Goal: Task Accomplishment & Management: Manage account settings

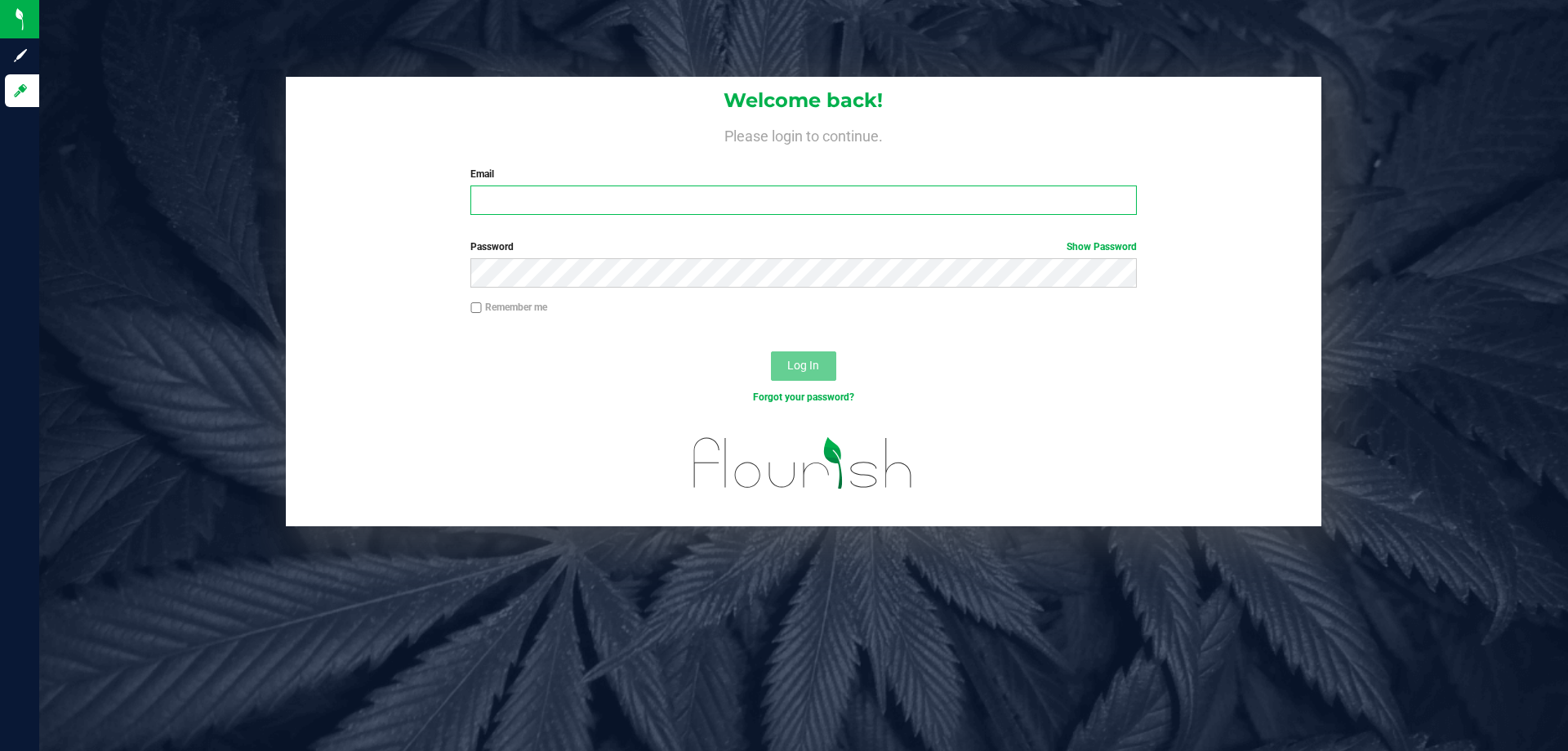
click at [765, 210] on input "Email" at bounding box center [803, 200] width 665 height 30
type input "[EMAIL_ADDRESS][DOMAIN_NAME]"
click at [771, 351] on button "Log In" at bounding box center [803, 366] width 65 height 30
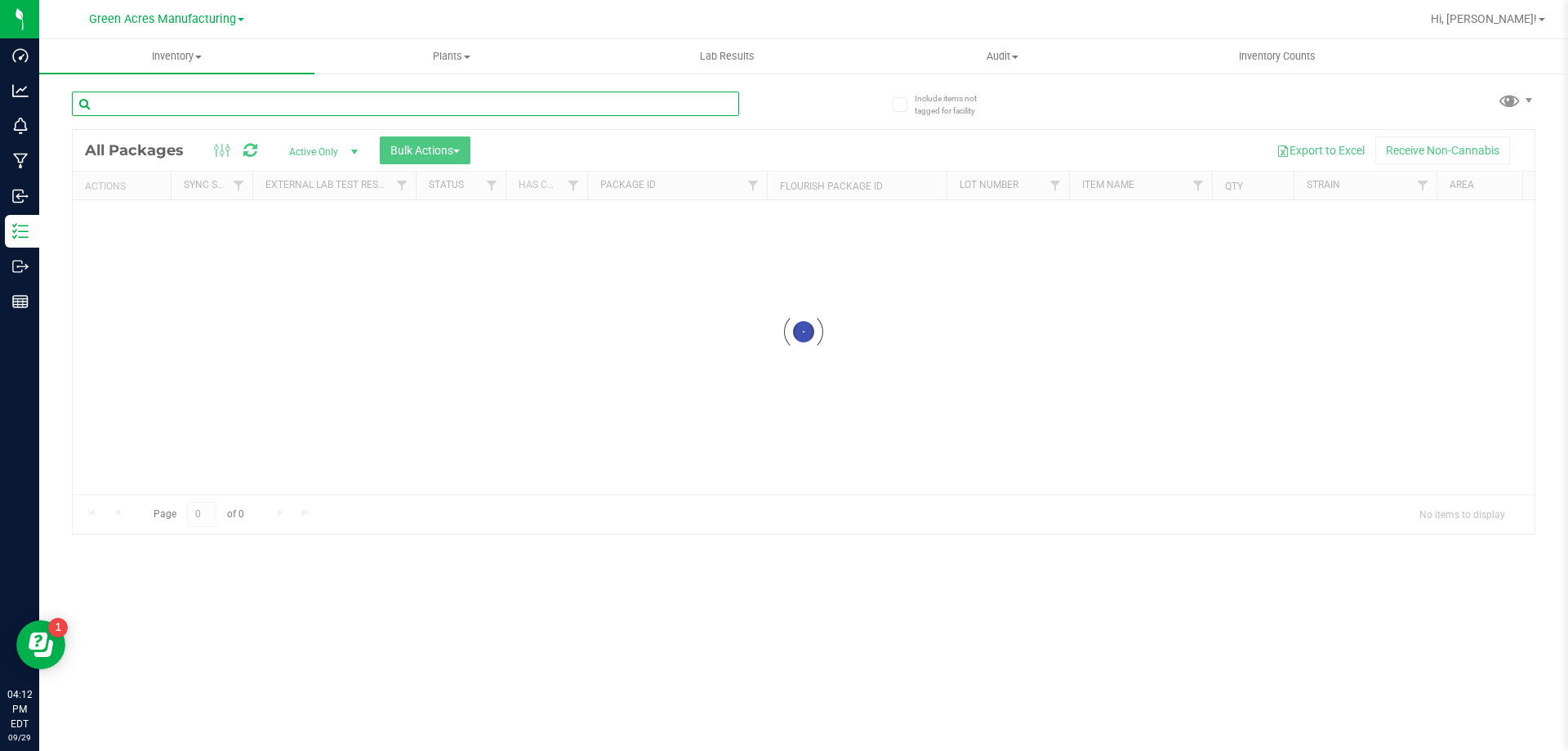
click at [351, 105] on input "text" at bounding box center [405, 103] width 667 height 24
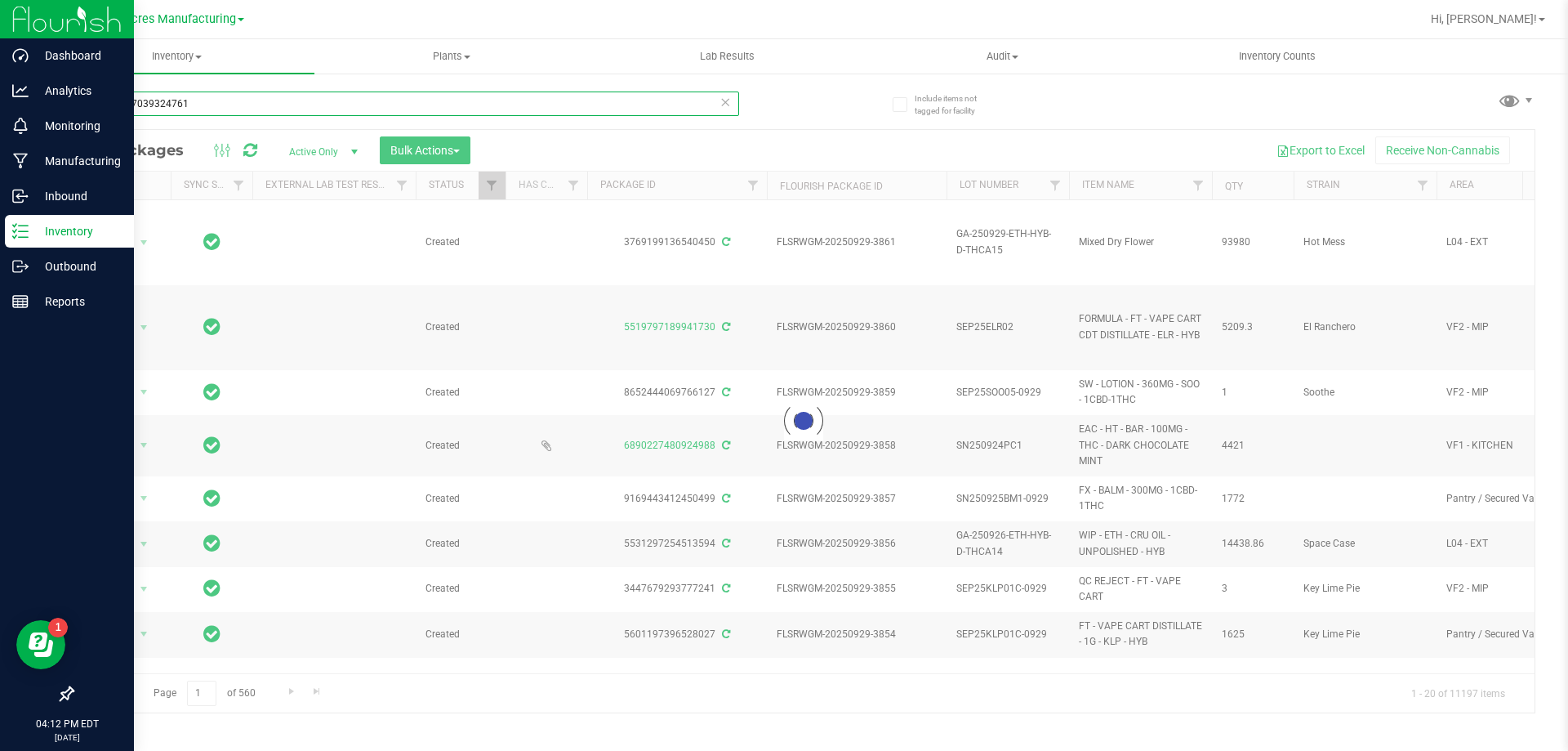
type input "0117387039324761"
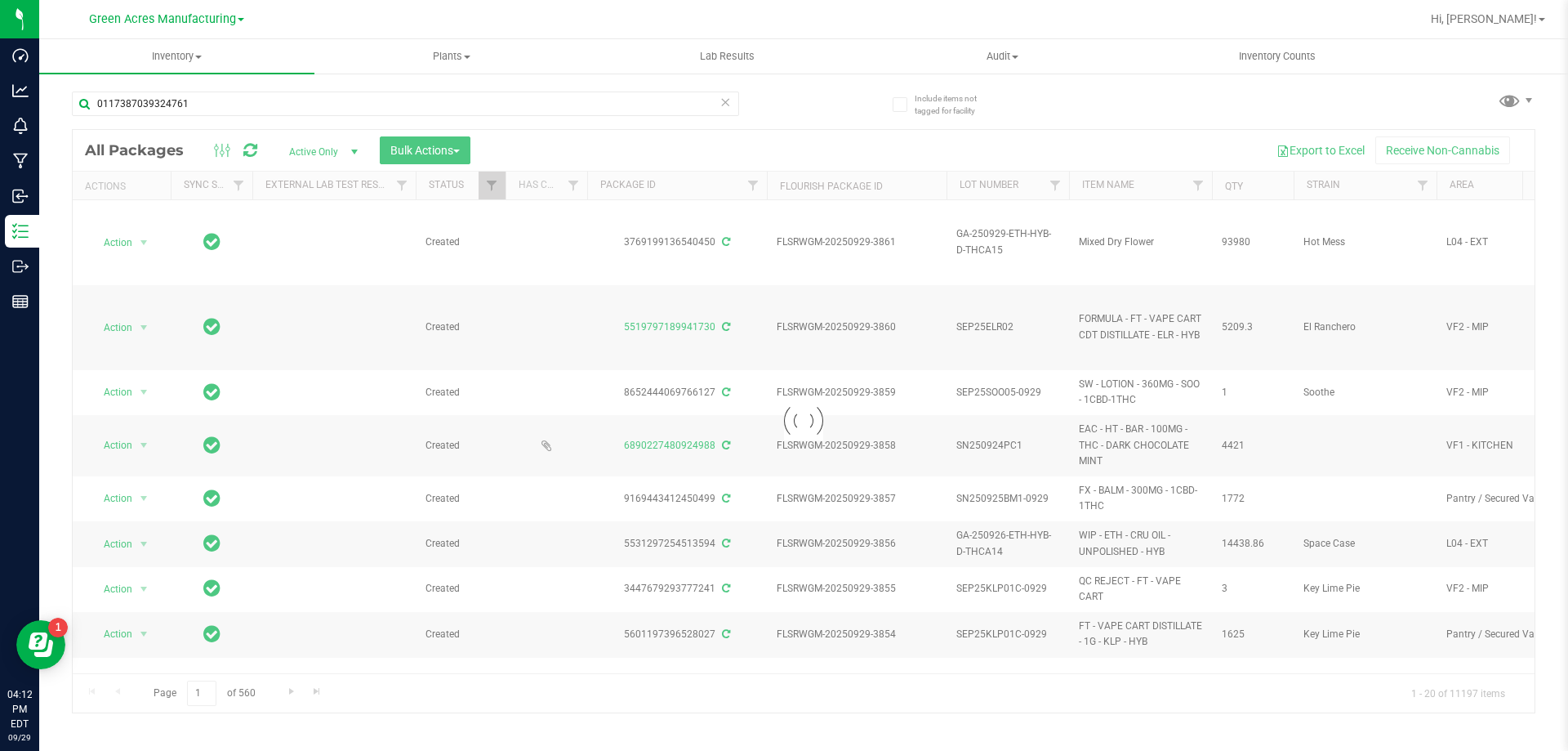
click at [351, 139] on div at bounding box center [804, 422] width 1462 height 583
click at [355, 148] on div at bounding box center [804, 422] width 1462 height 583
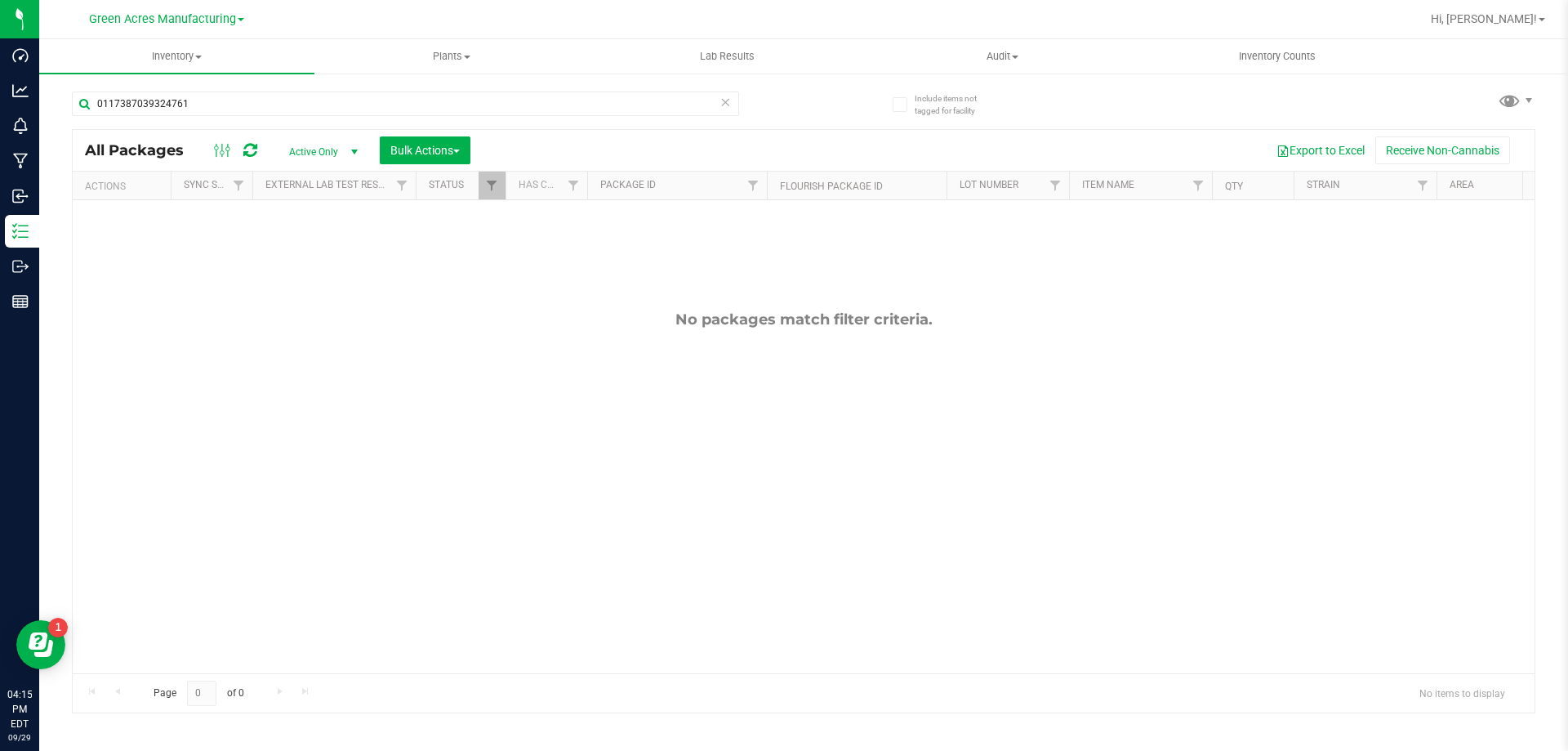
click at [308, 150] on span "Active Only" at bounding box center [320, 151] width 90 height 23
click at [310, 254] on li "All" at bounding box center [319, 250] width 88 height 24
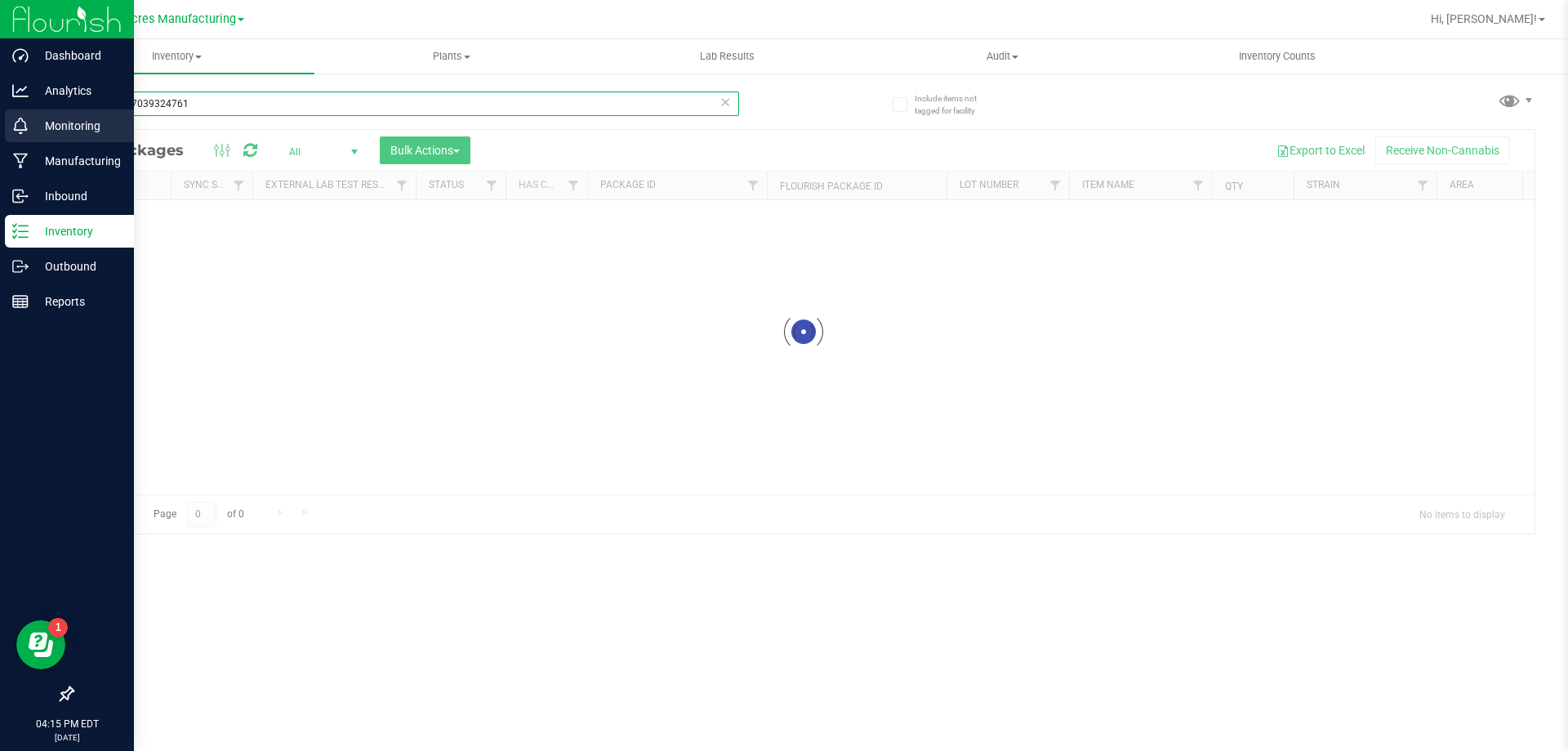
drag, startPoint x: 193, startPoint y: 101, endPoint x: 7, endPoint y: 115, distance: 186.5
click at [7, 115] on div "Dashboard Analytics Monitoring Manufacturing Inbound Inventory Outbound Reports…" at bounding box center [784, 375] width 1568 height 751
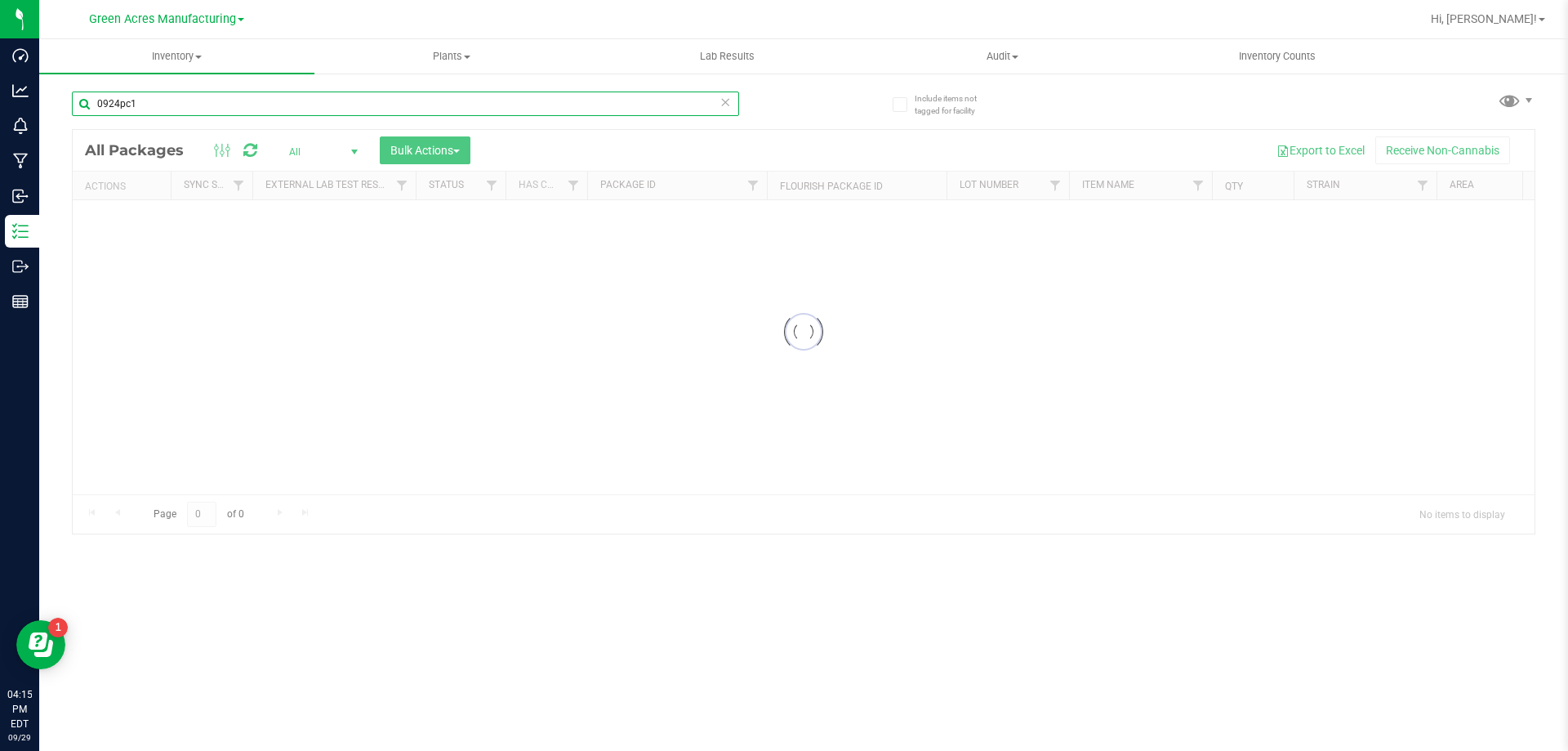
type input "0924pc1"
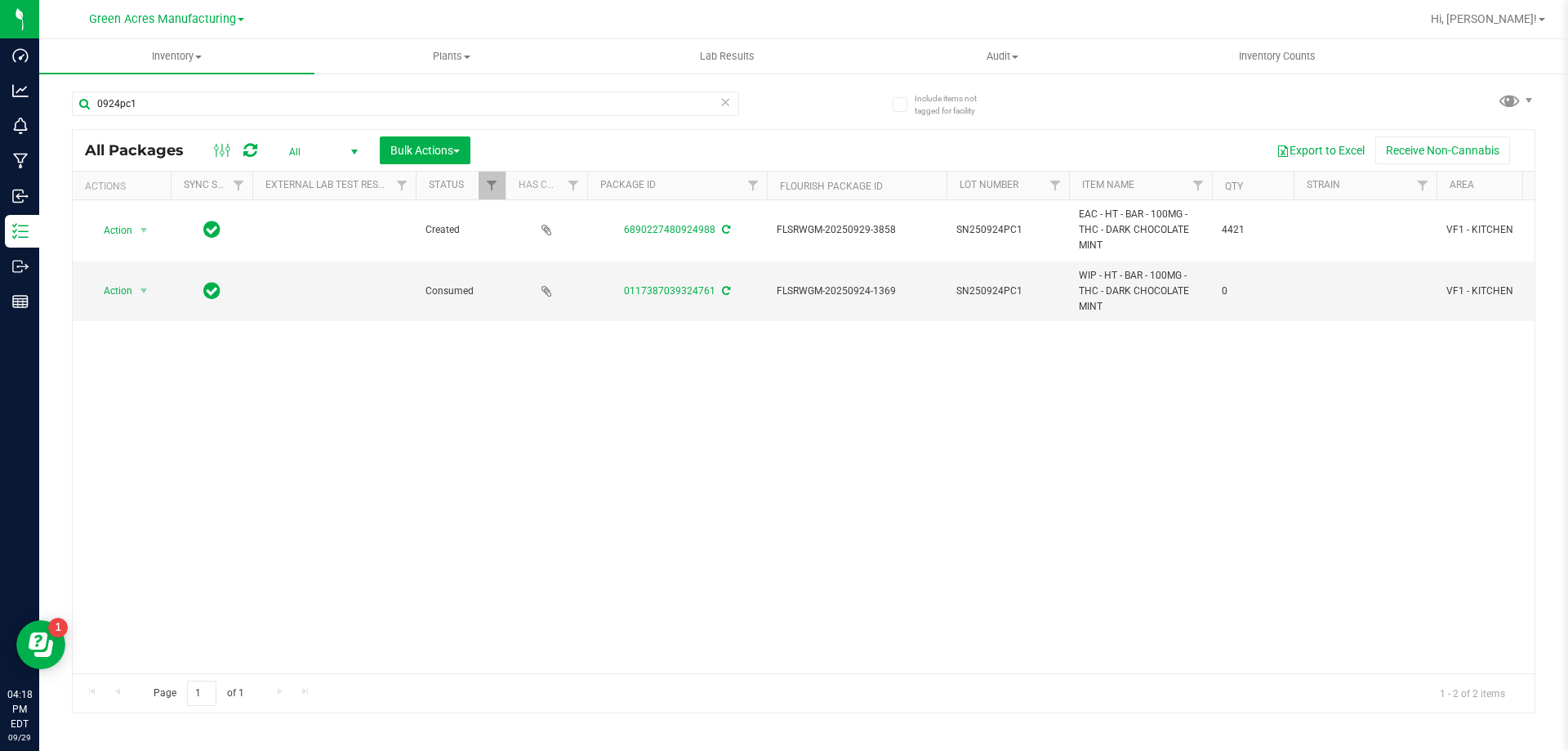
click at [325, 148] on span "All" at bounding box center [320, 151] width 90 height 23
click at [317, 180] on li "Active Only" at bounding box center [319, 177] width 88 height 24
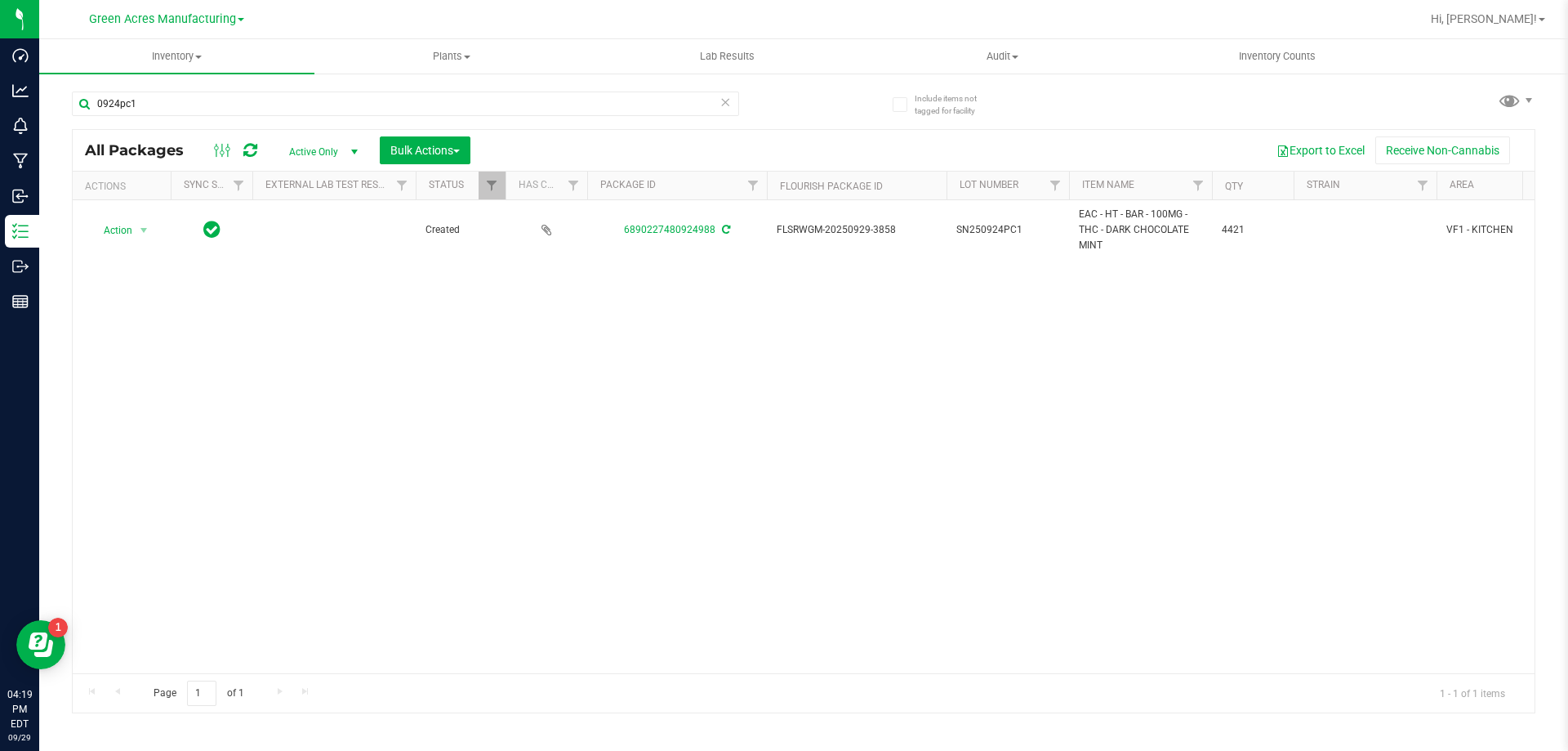
click at [247, 152] on icon at bounding box center [250, 150] width 14 height 16
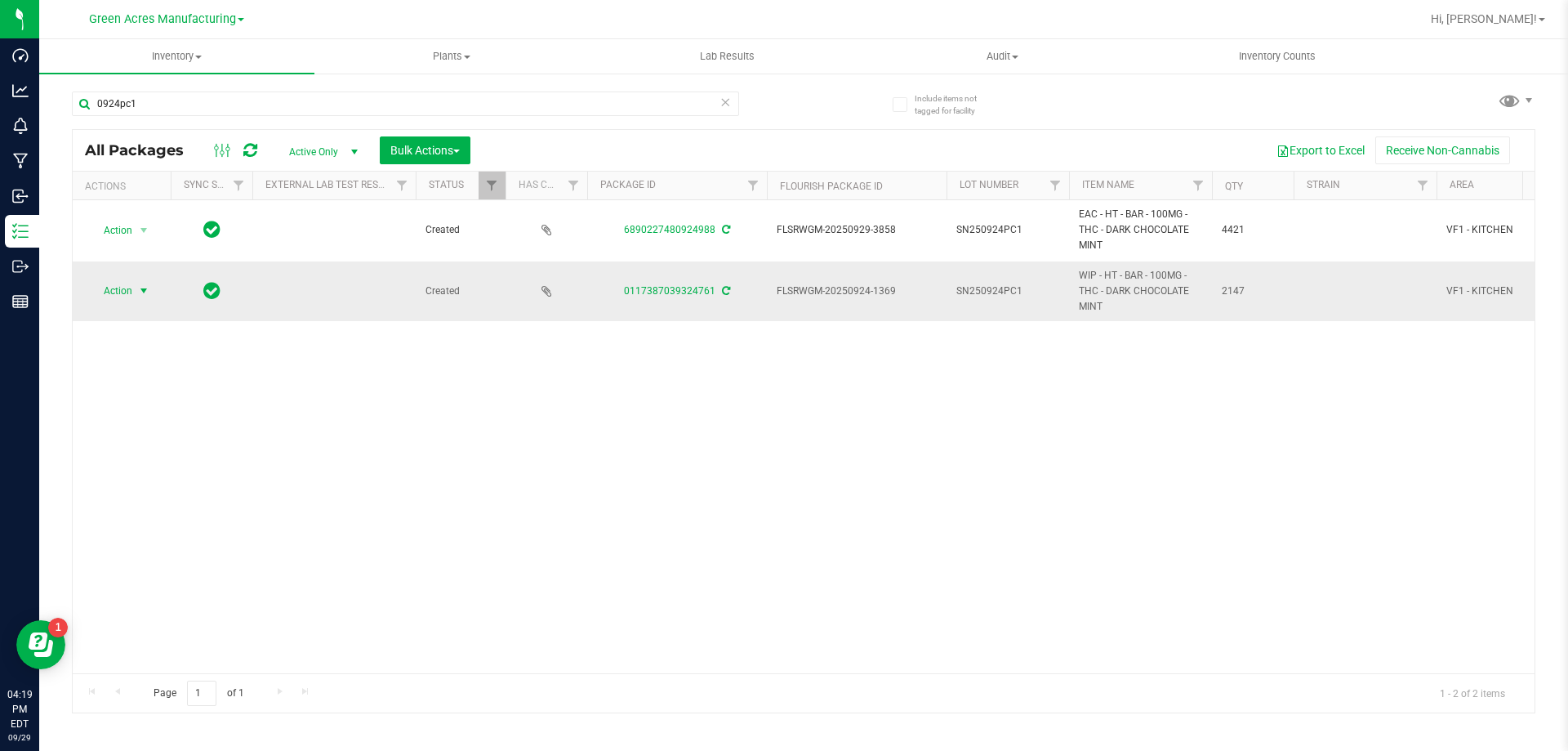
click at [133, 297] on span "Action" at bounding box center [111, 291] width 44 height 23
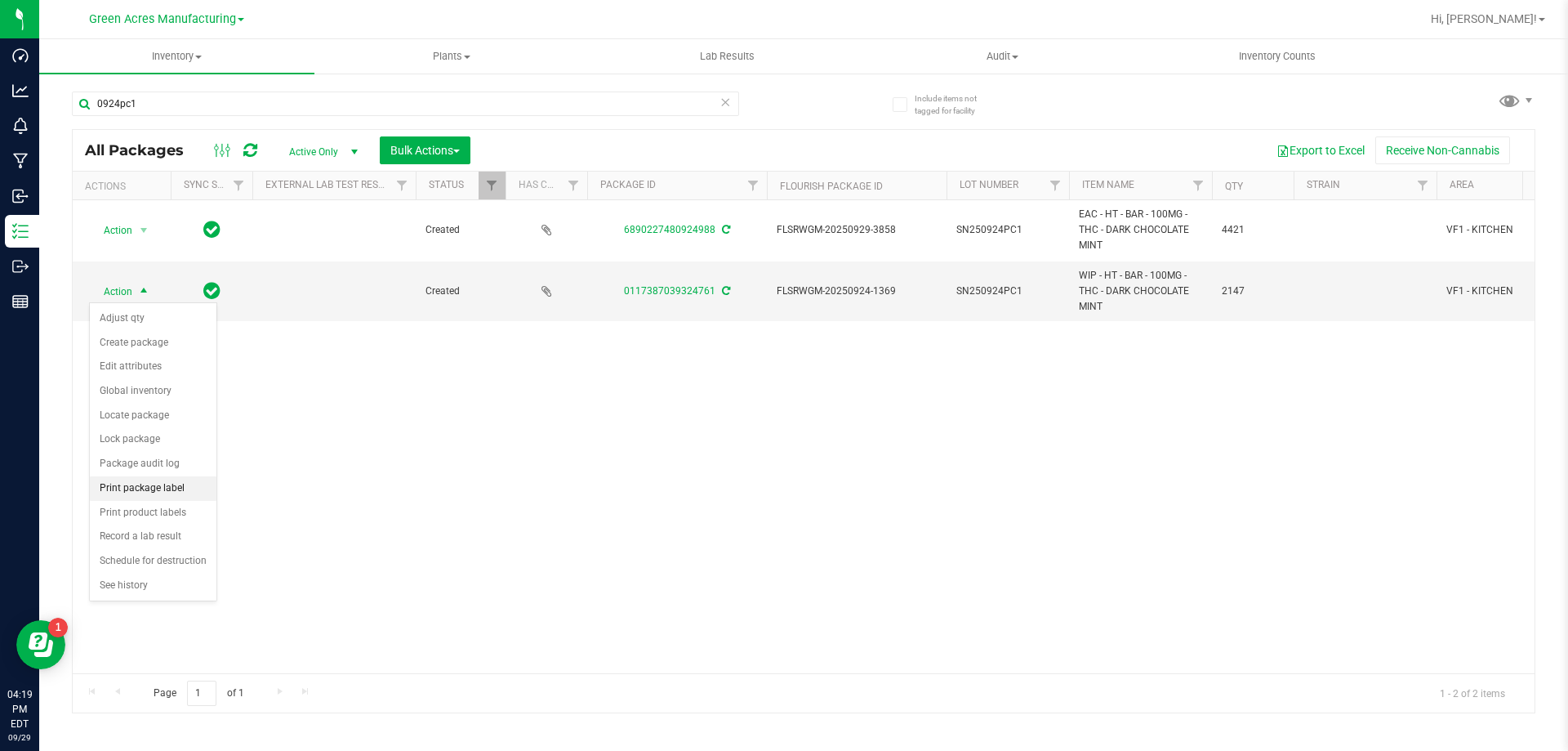
click at [144, 489] on li "Print package label" at bounding box center [153, 488] width 127 height 24
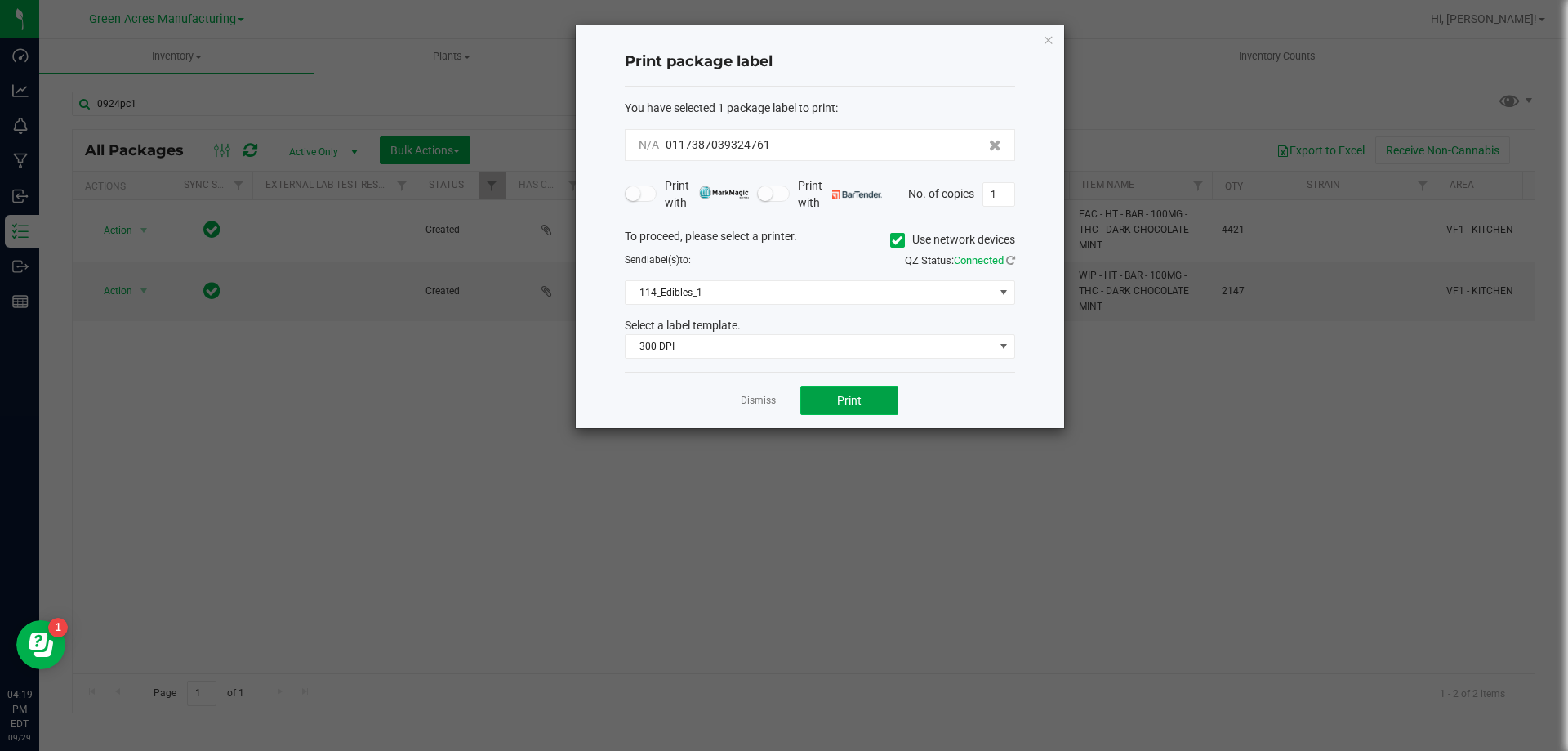
click at [829, 395] on button "Print" at bounding box center [849, 400] width 98 height 30
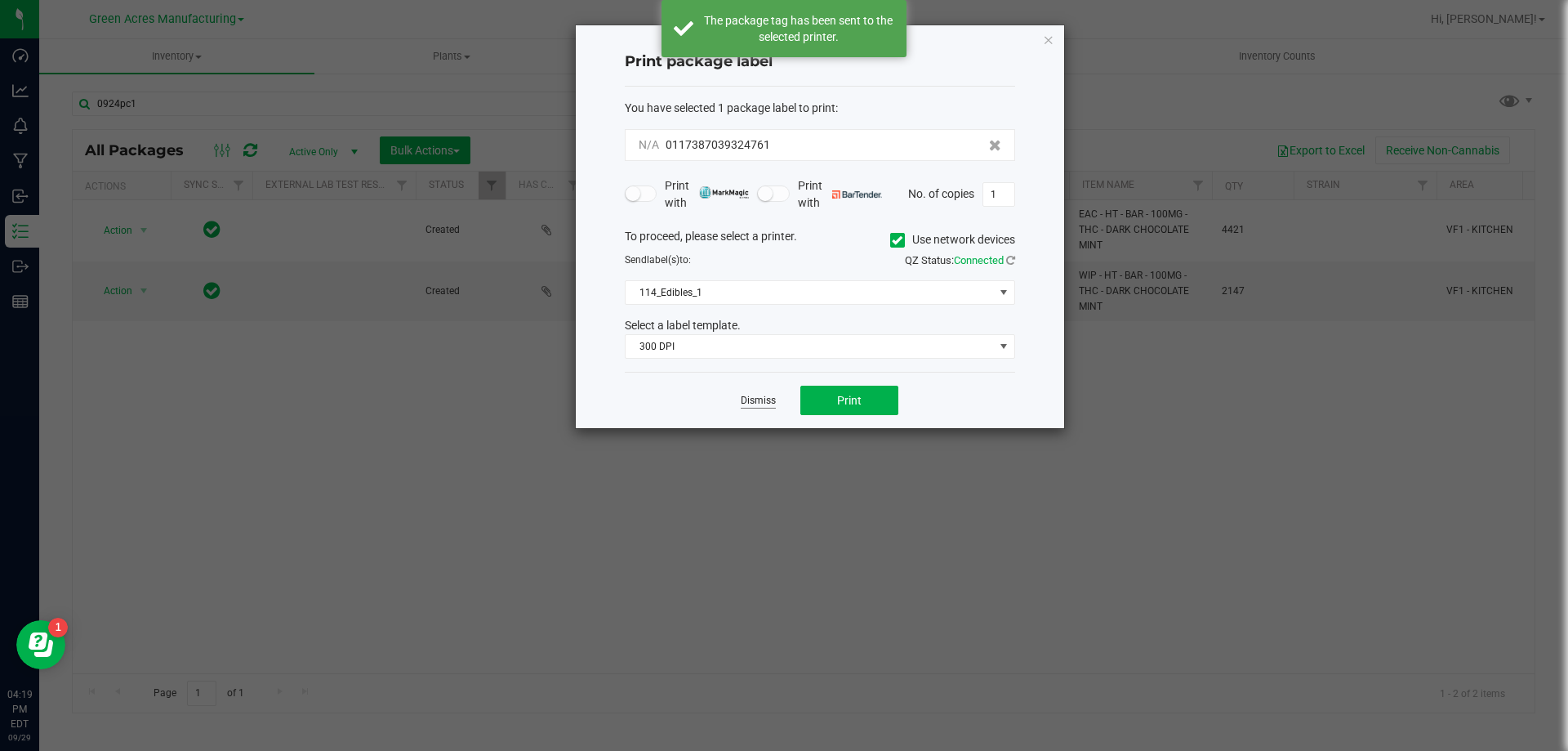
click at [749, 395] on link "Dismiss" at bounding box center [758, 400] width 35 height 14
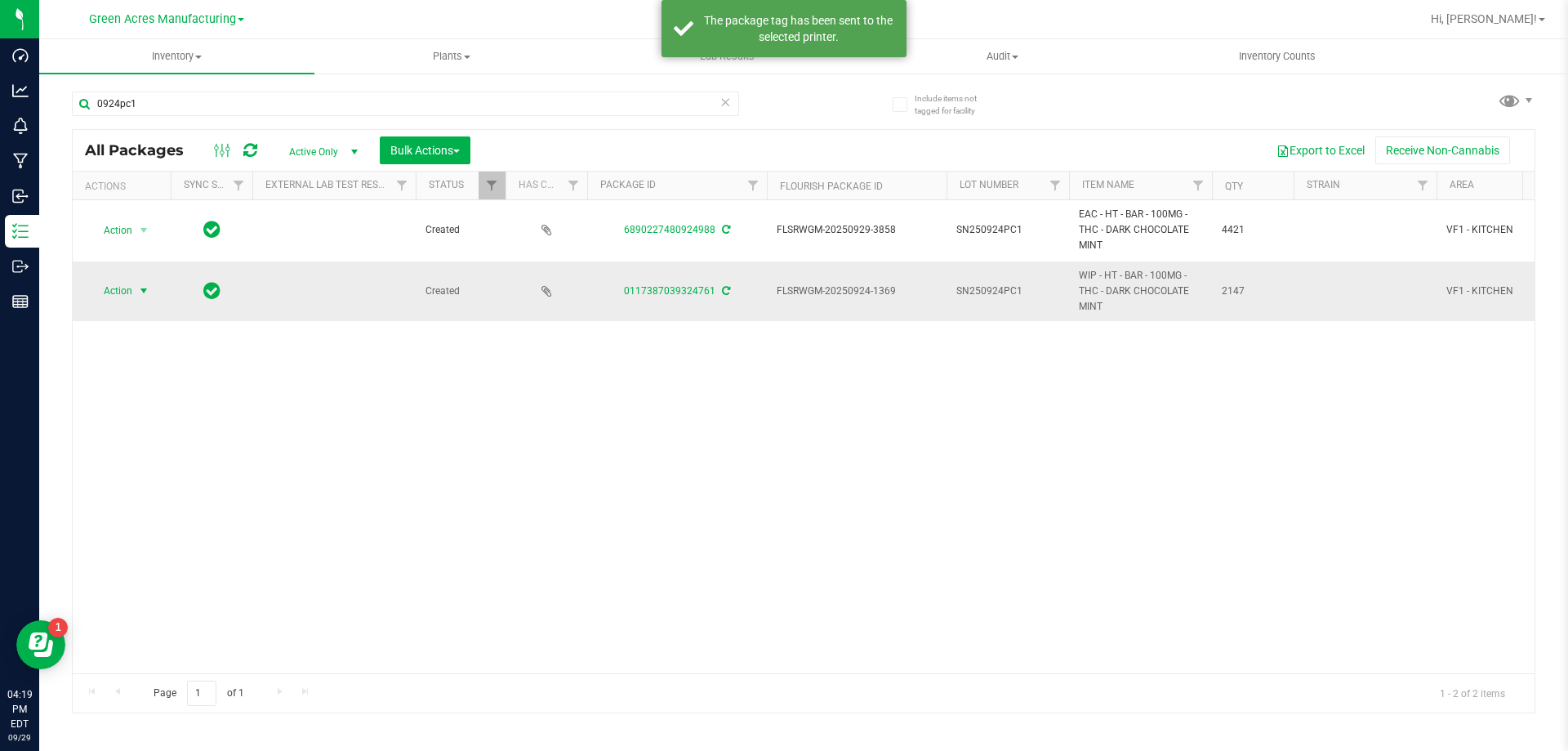
click at [124, 297] on span "Action" at bounding box center [111, 291] width 44 height 23
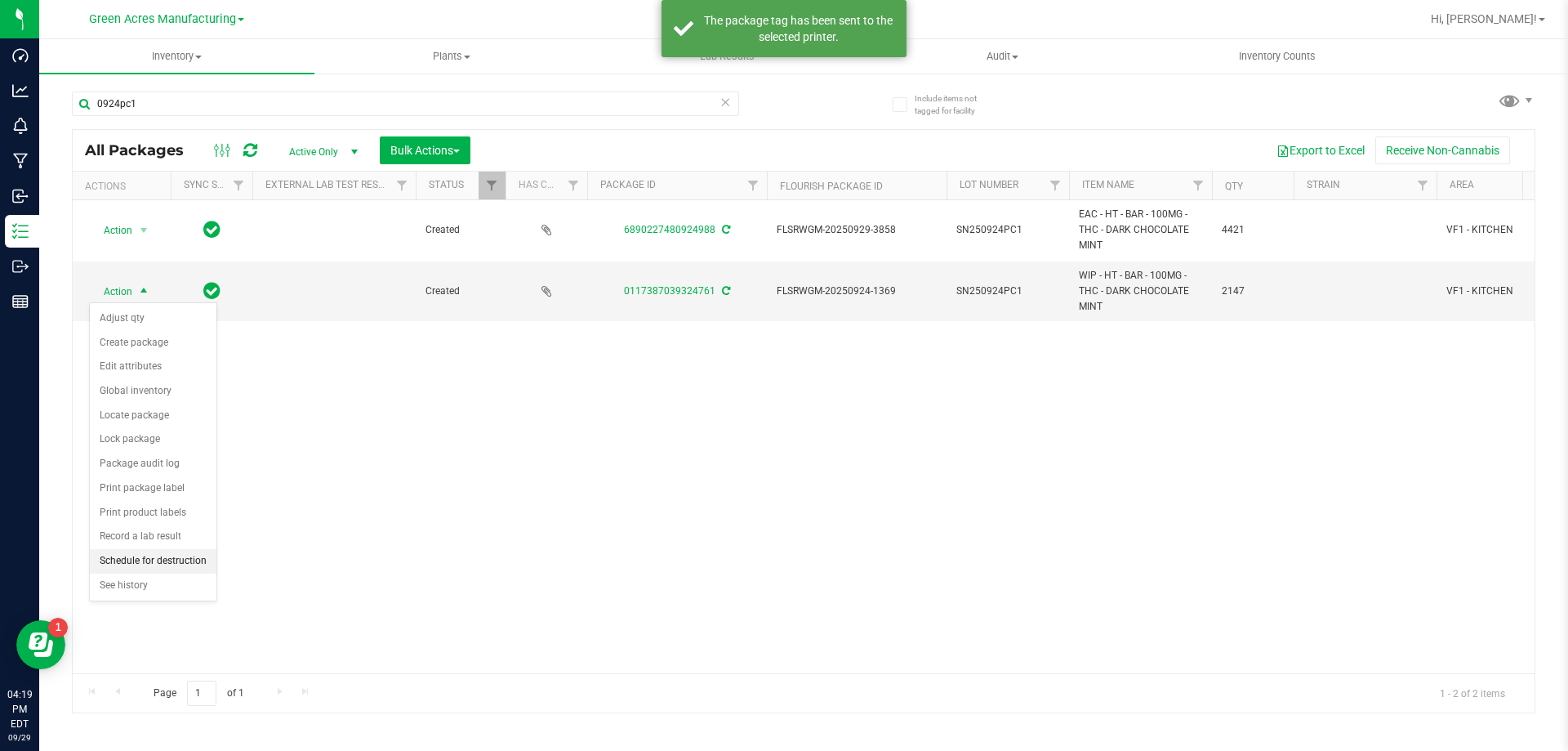
click at [160, 560] on li "Schedule for destruction" at bounding box center [153, 561] width 127 height 24
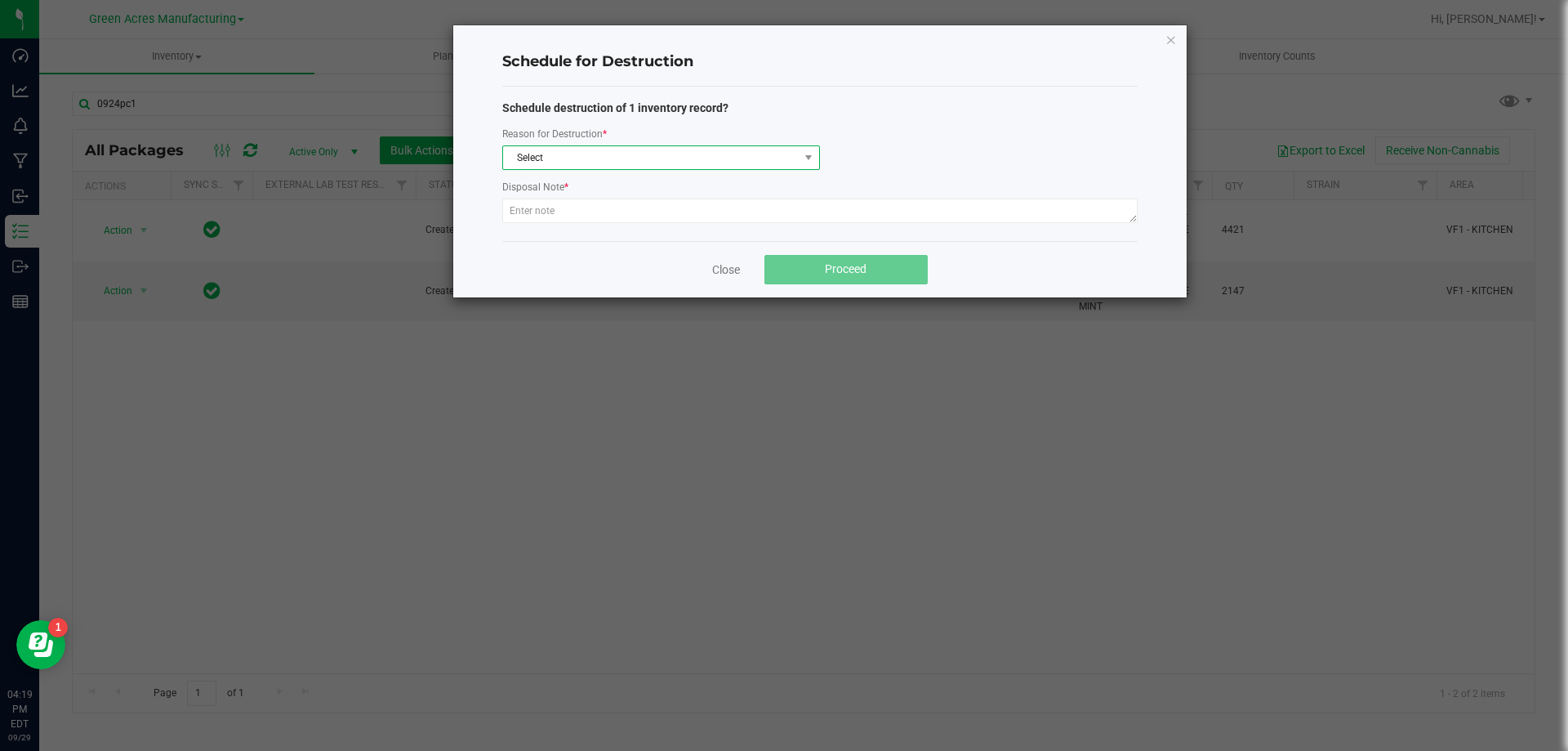
click at [606, 167] on span "Select" at bounding box center [651, 157] width 296 height 23
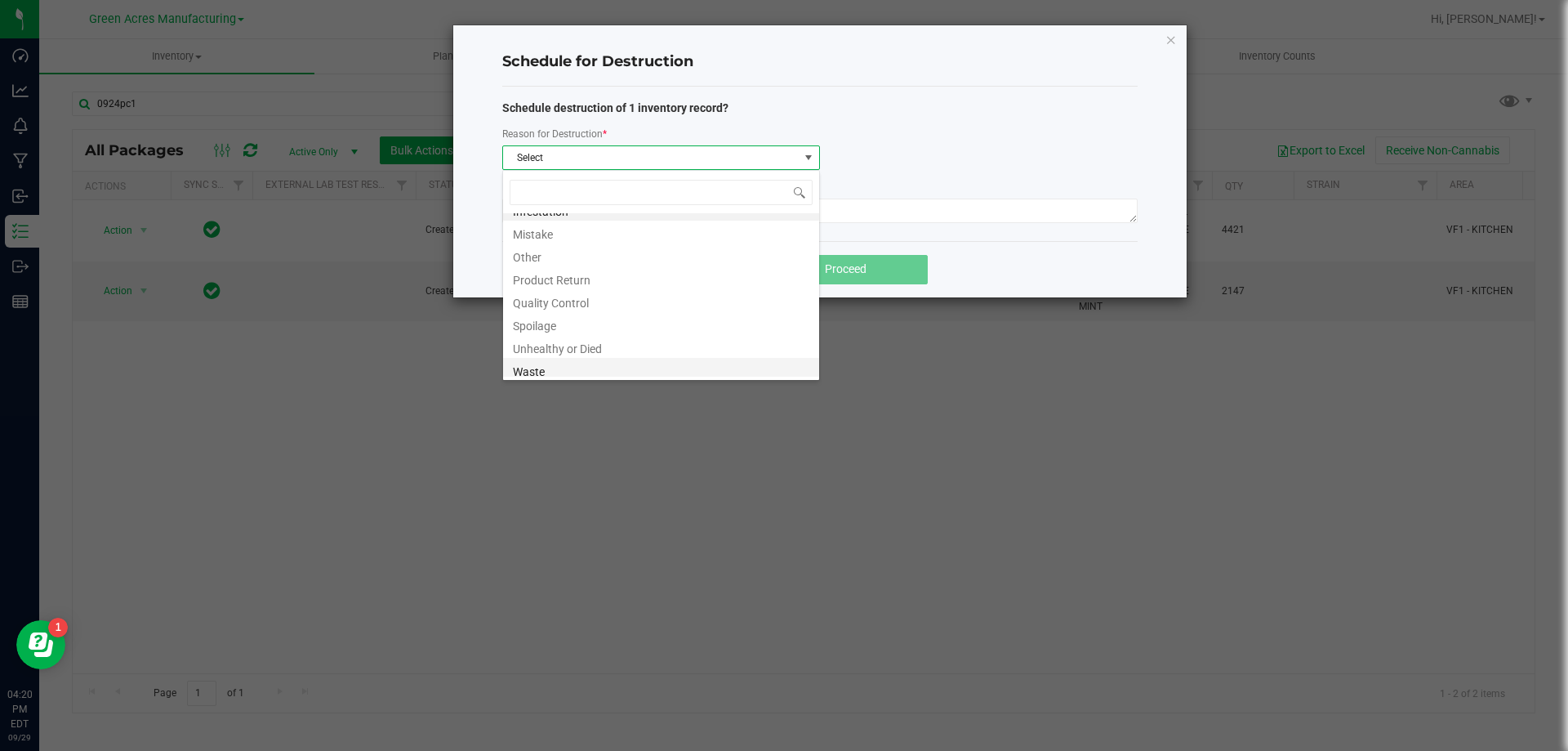
scroll to position [19, 0]
click at [560, 370] on li "Waste" at bounding box center [661, 365] width 316 height 23
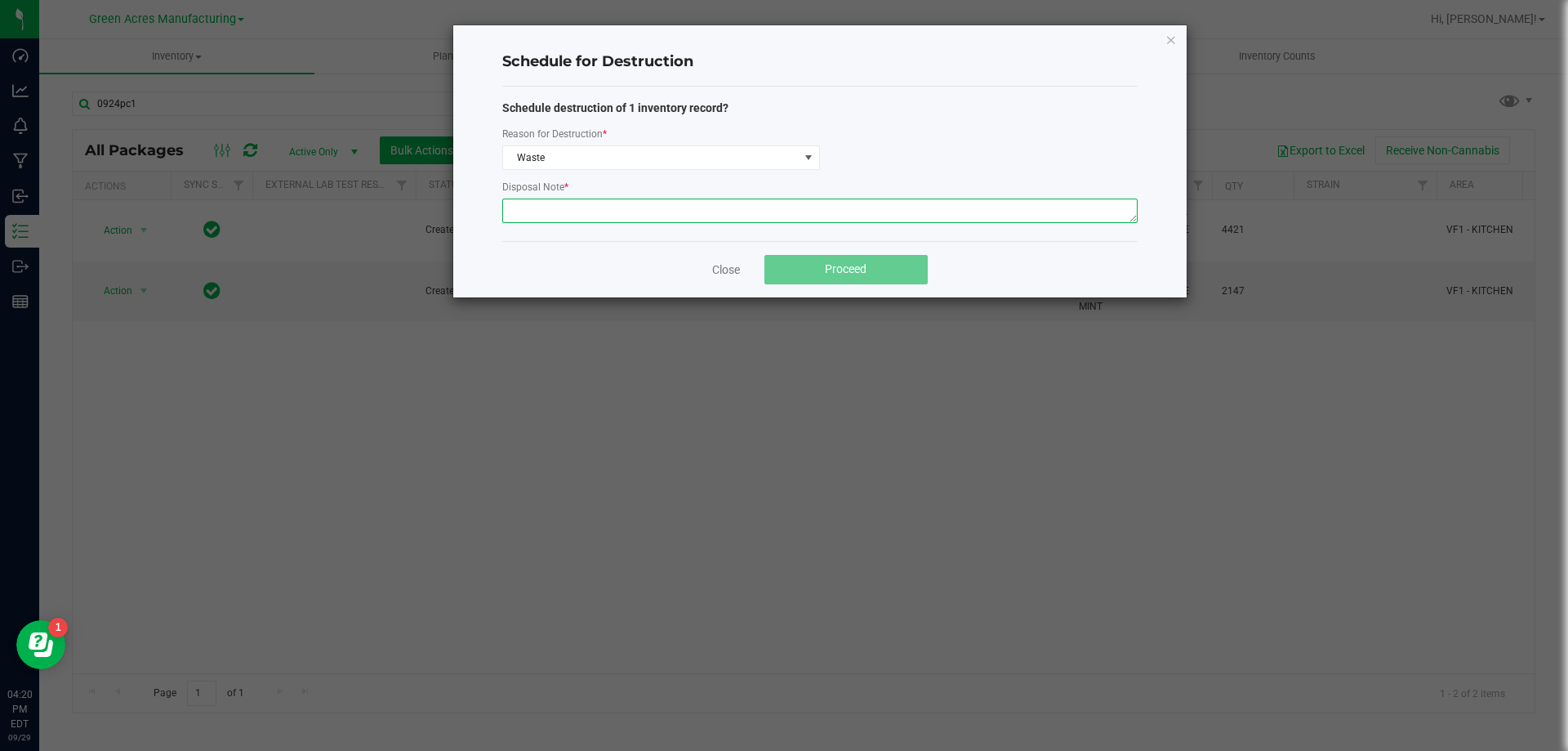
click at [598, 202] on textarea at bounding box center [820, 210] width 636 height 24
type textarea "Production Waste"
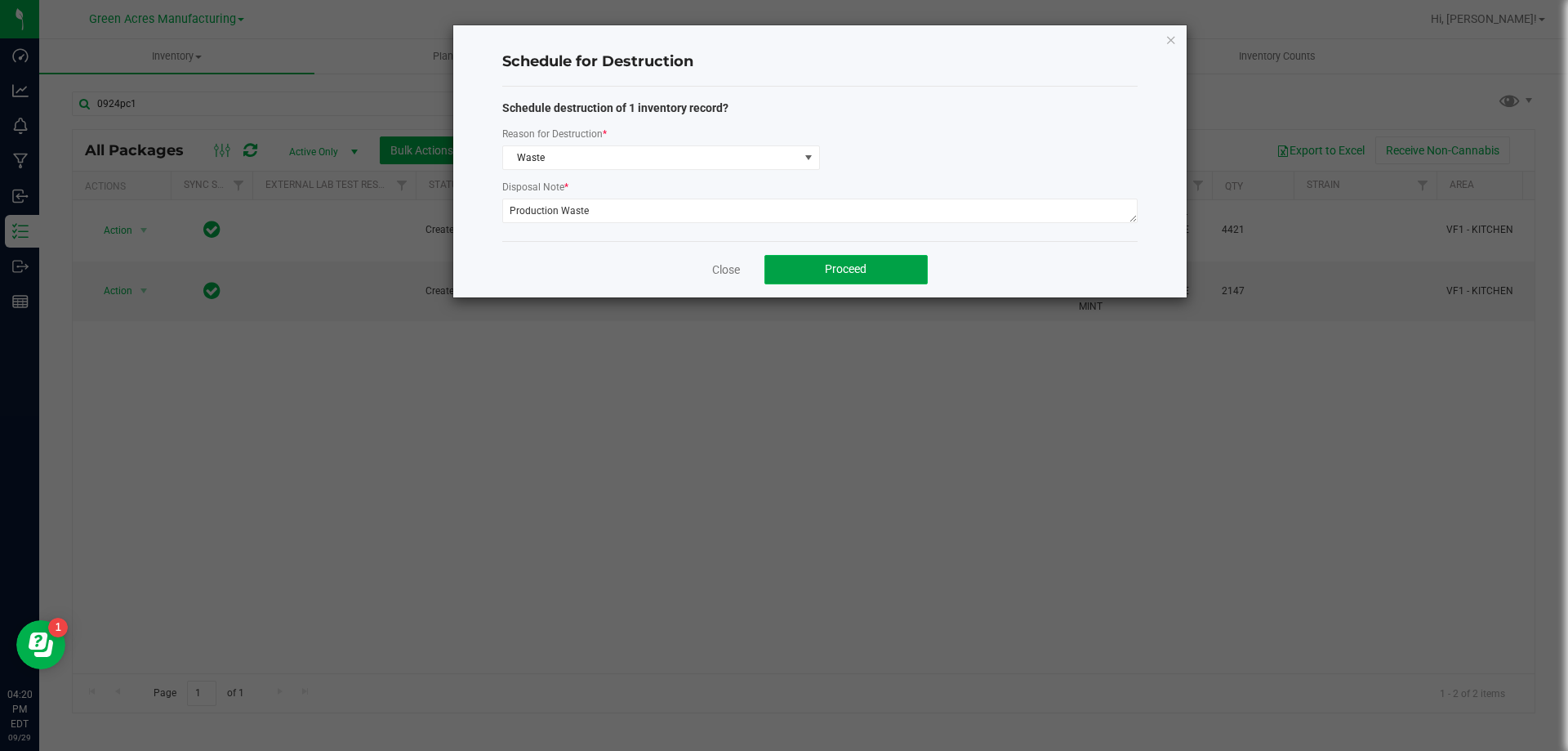
click at [912, 269] on button "Proceed" at bounding box center [845, 269] width 163 height 30
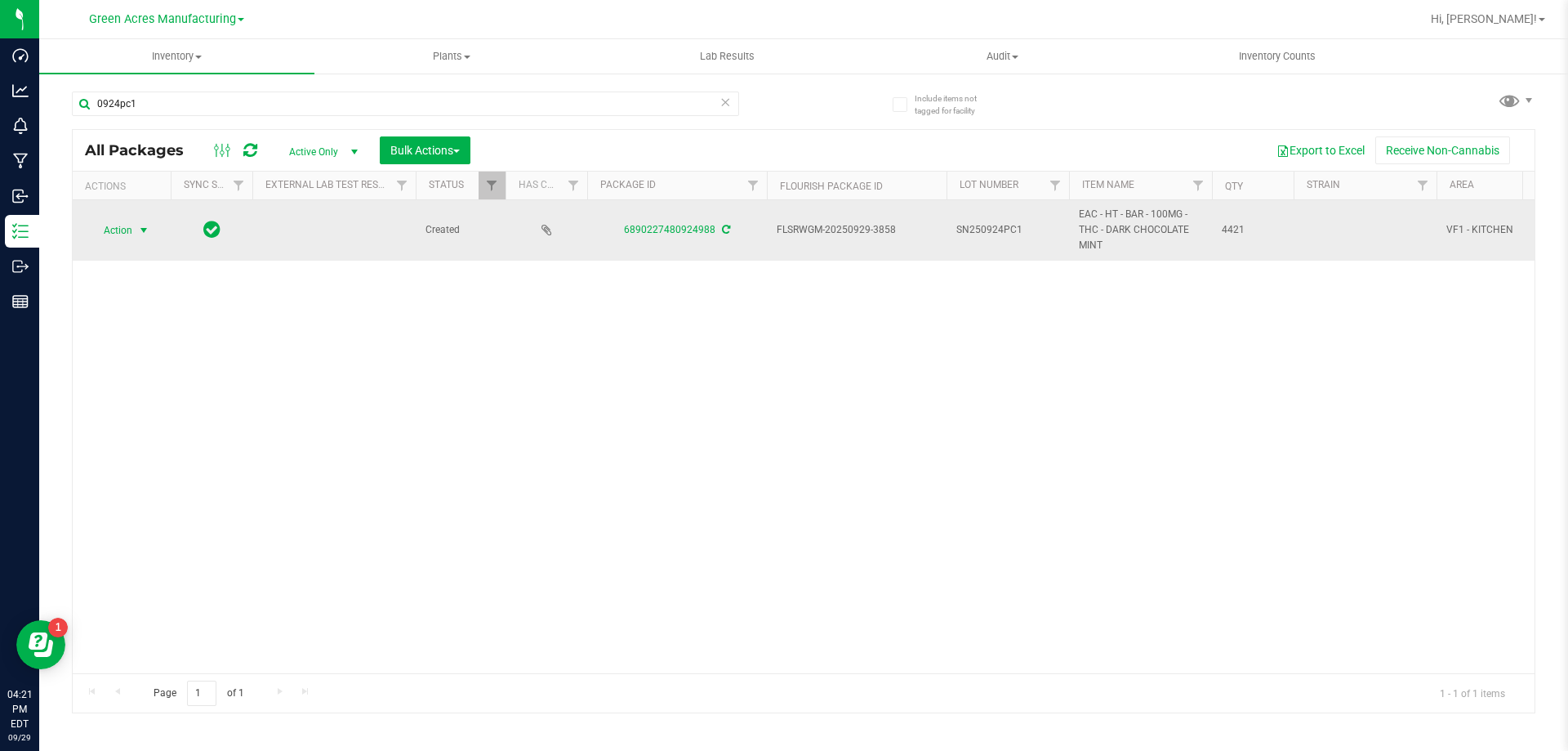
click at [137, 222] on span "select" at bounding box center [144, 230] width 20 height 23
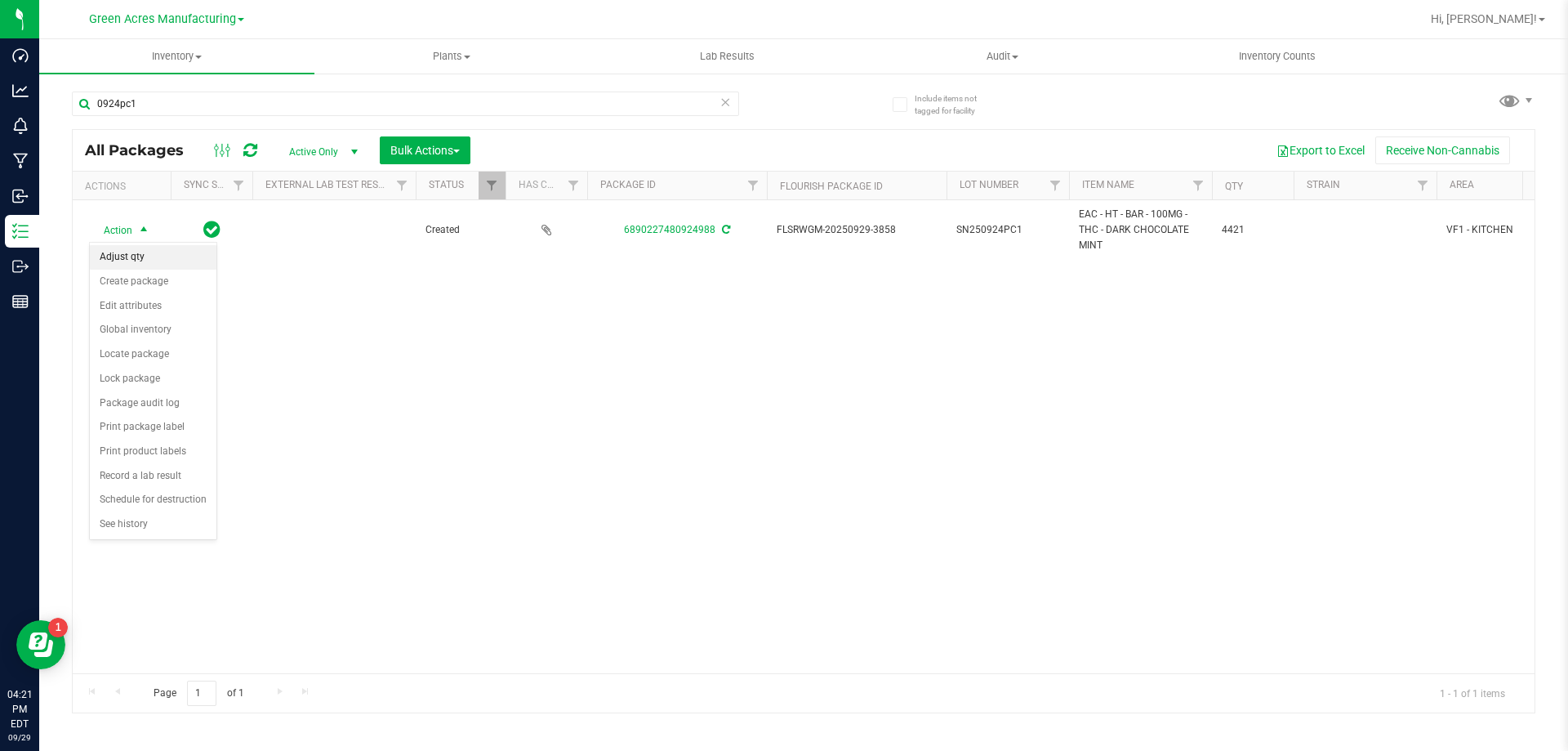
click at [137, 252] on li "Adjust qty" at bounding box center [153, 257] width 127 height 24
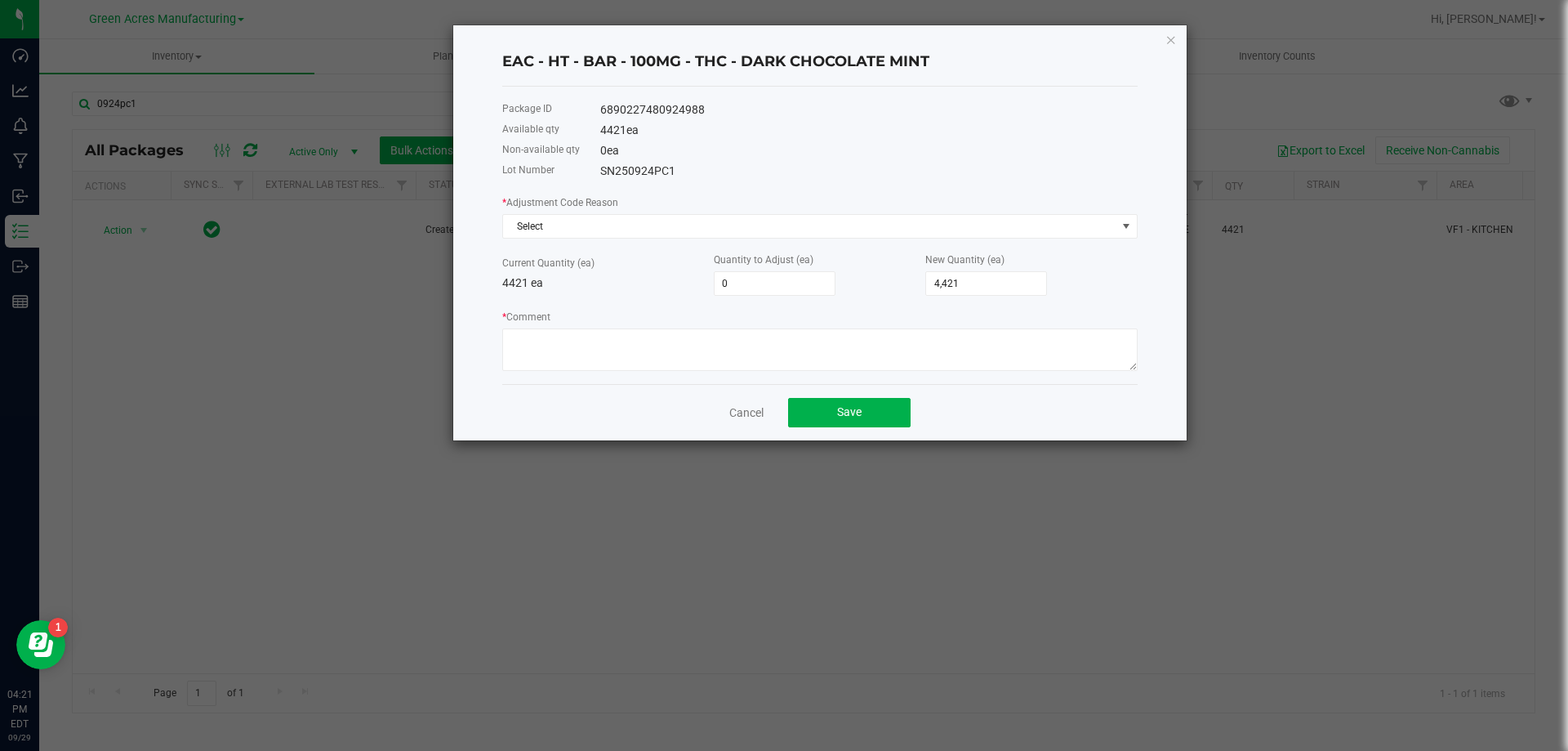
click at [988, 268] on div "New Quantity (ea) 4,421" at bounding box center [1031, 273] width 212 height 45
type input "4421"
click at [990, 283] on input "4421" at bounding box center [986, 283] width 120 height 23
type input "-4,417"
type input "4"
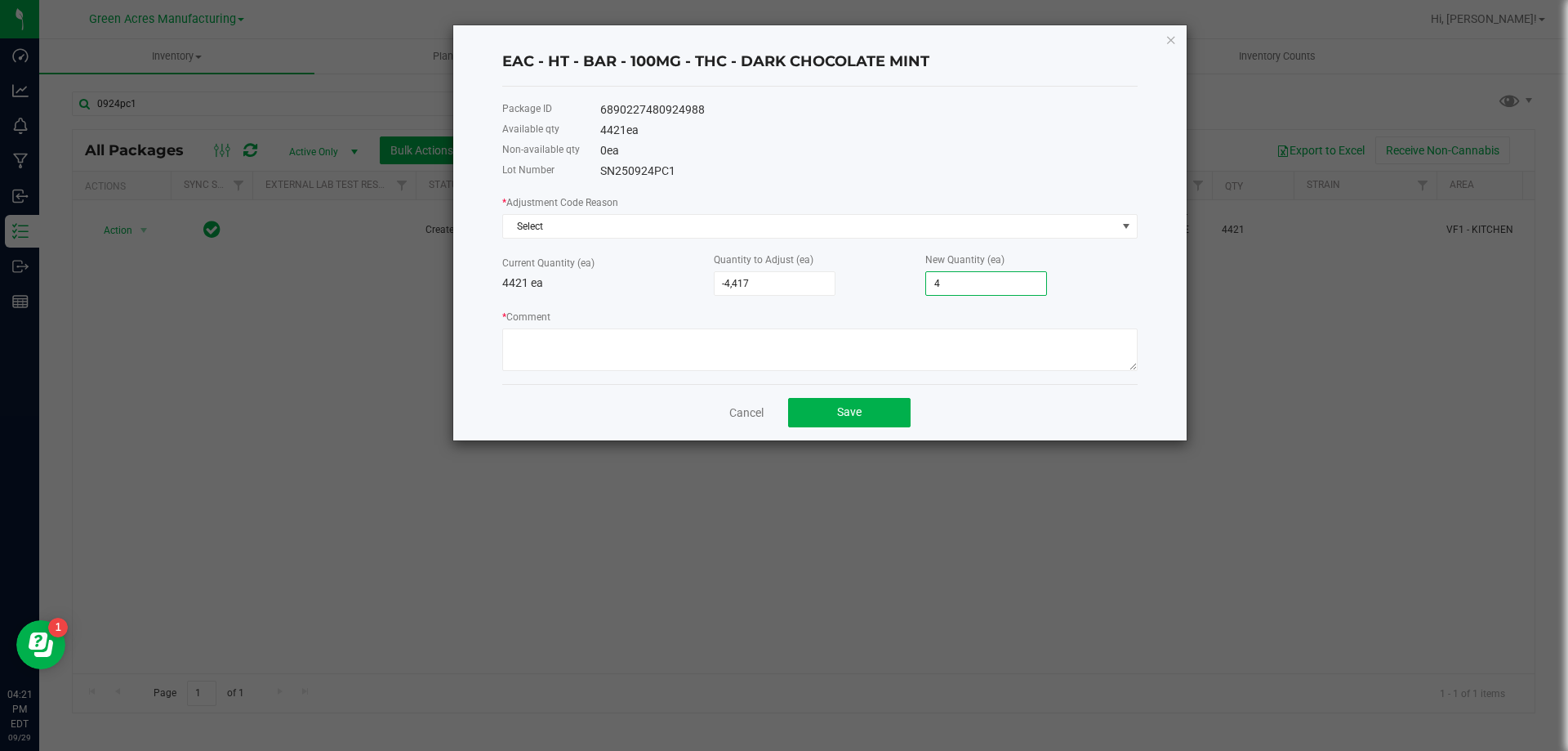
type input "-4,372"
type input "49"
type input "-3,923"
type input "498"
type input "566"
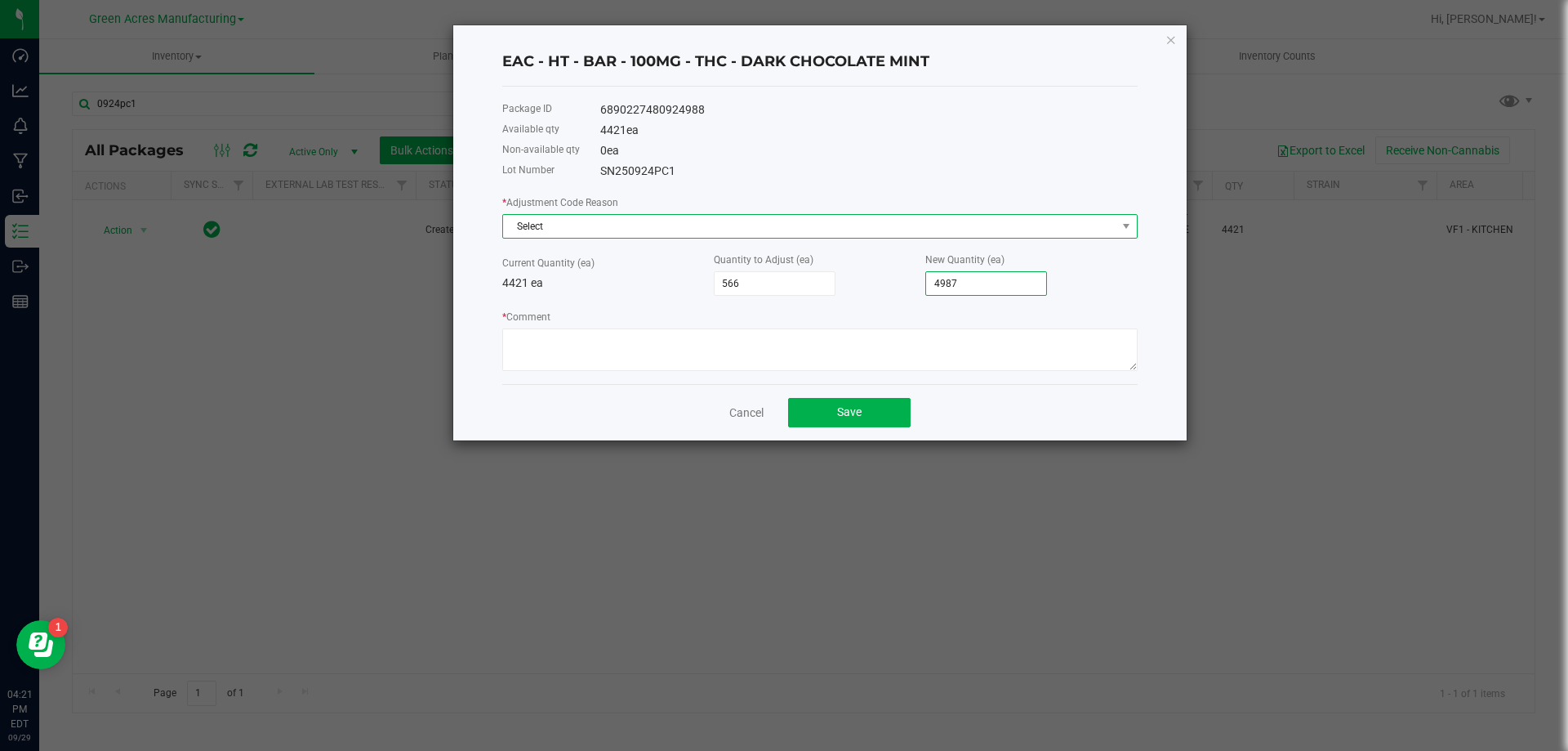
type input "4,987"
click at [648, 231] on span "Select" at bounding box center [810, 226] width 613 height 23
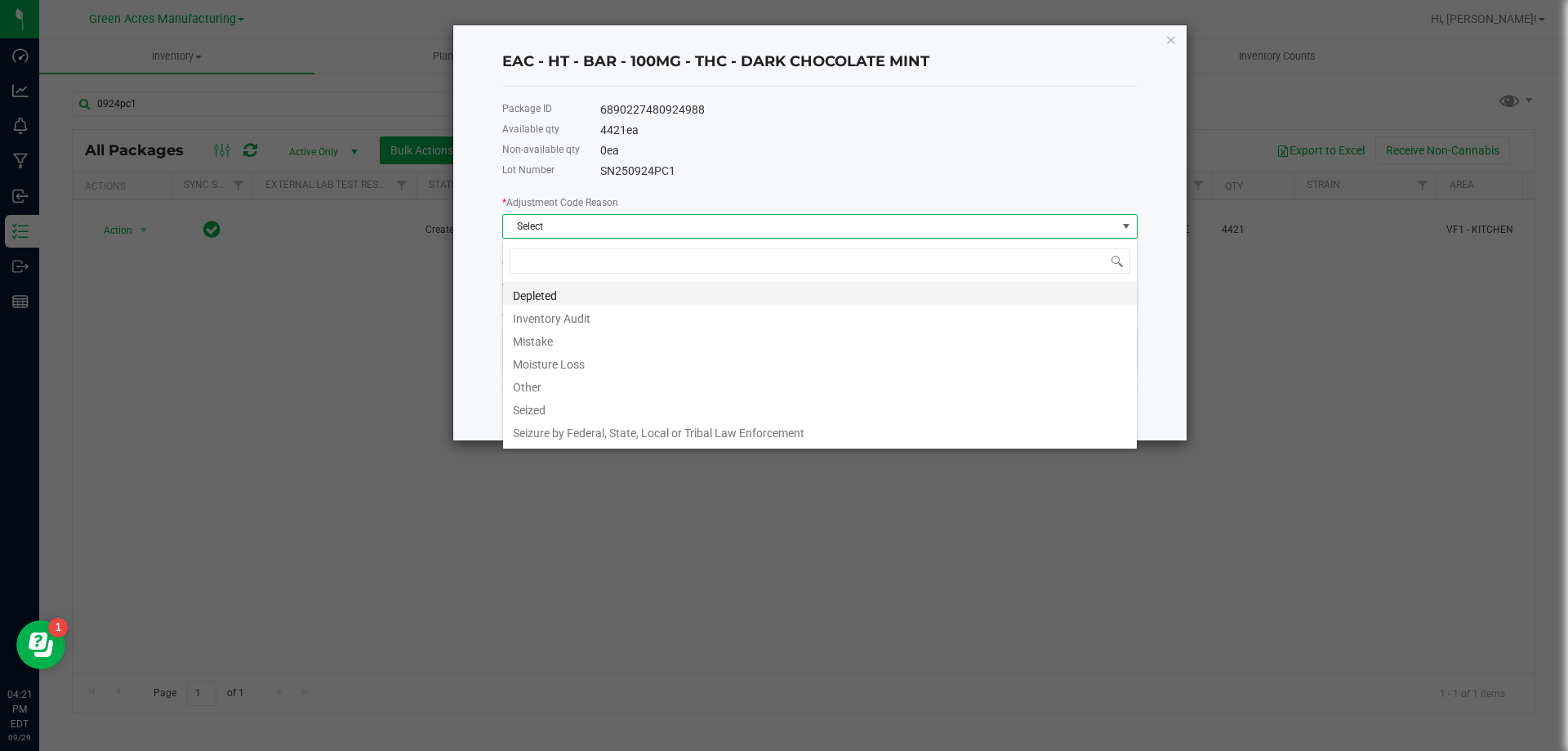
scroll to position [24, 636]
click at [555, 348] on li "Mistake" at bounding box center [820, 339] width 634 height 23
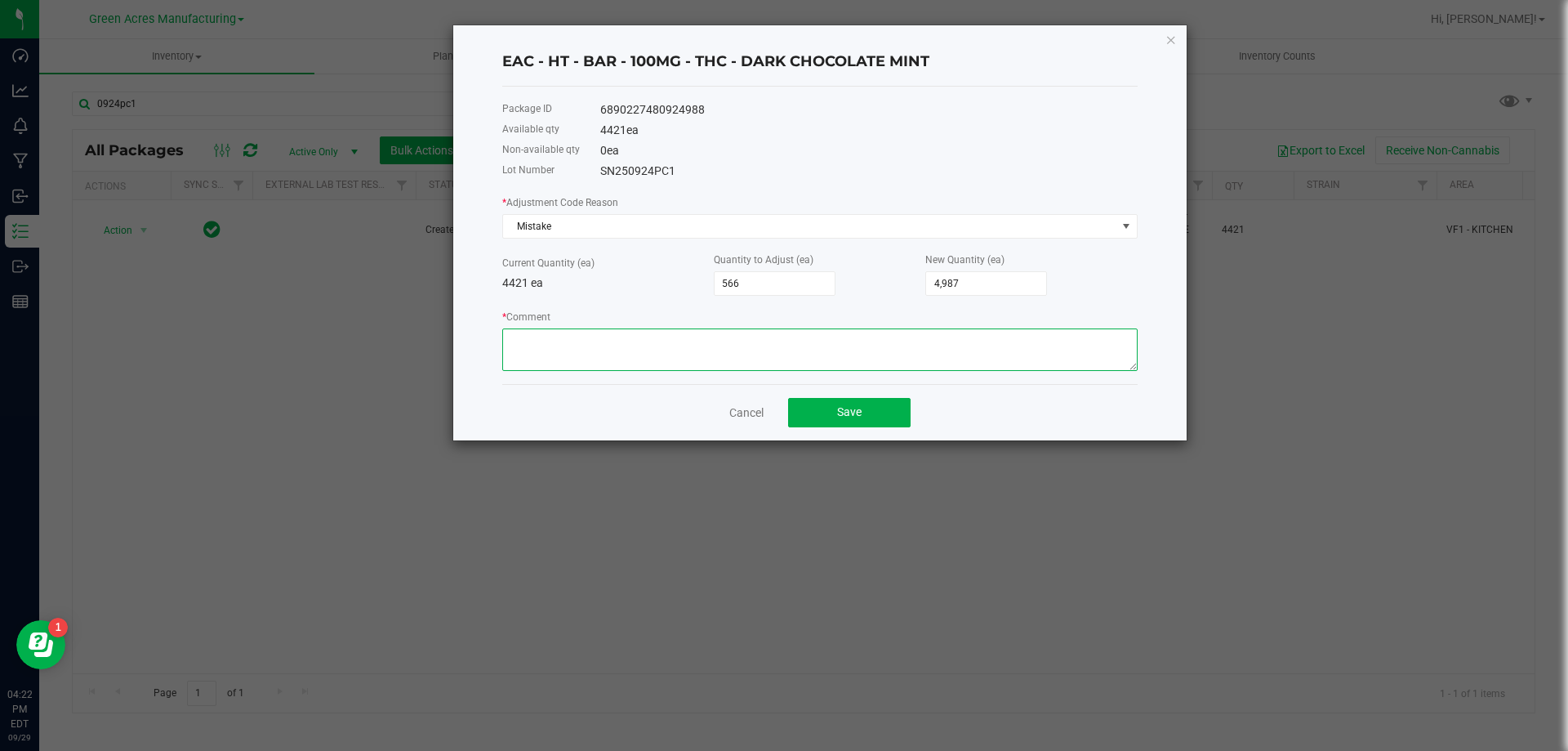
click at [555, 347] on textarea "* Comment" at bounding box center [820, 350] width 636 height 42
type textarea "Didnt account for the remelts"
click at [827, 400] on button "Save" at bounding box center [849, 412] width 122 height 30
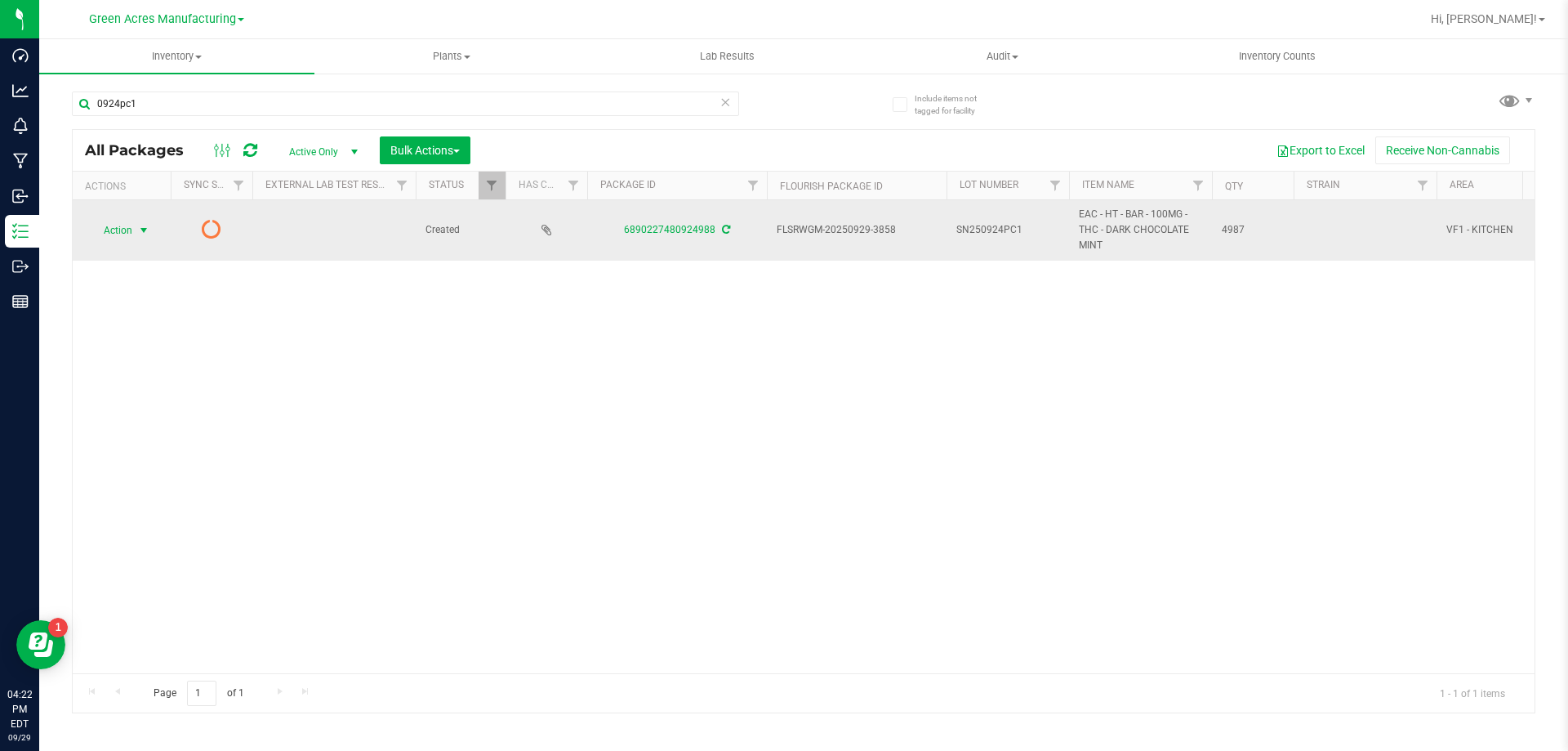
click at [124, 227] on span "Action" at bounding box center [111, 230] width 44 height 23
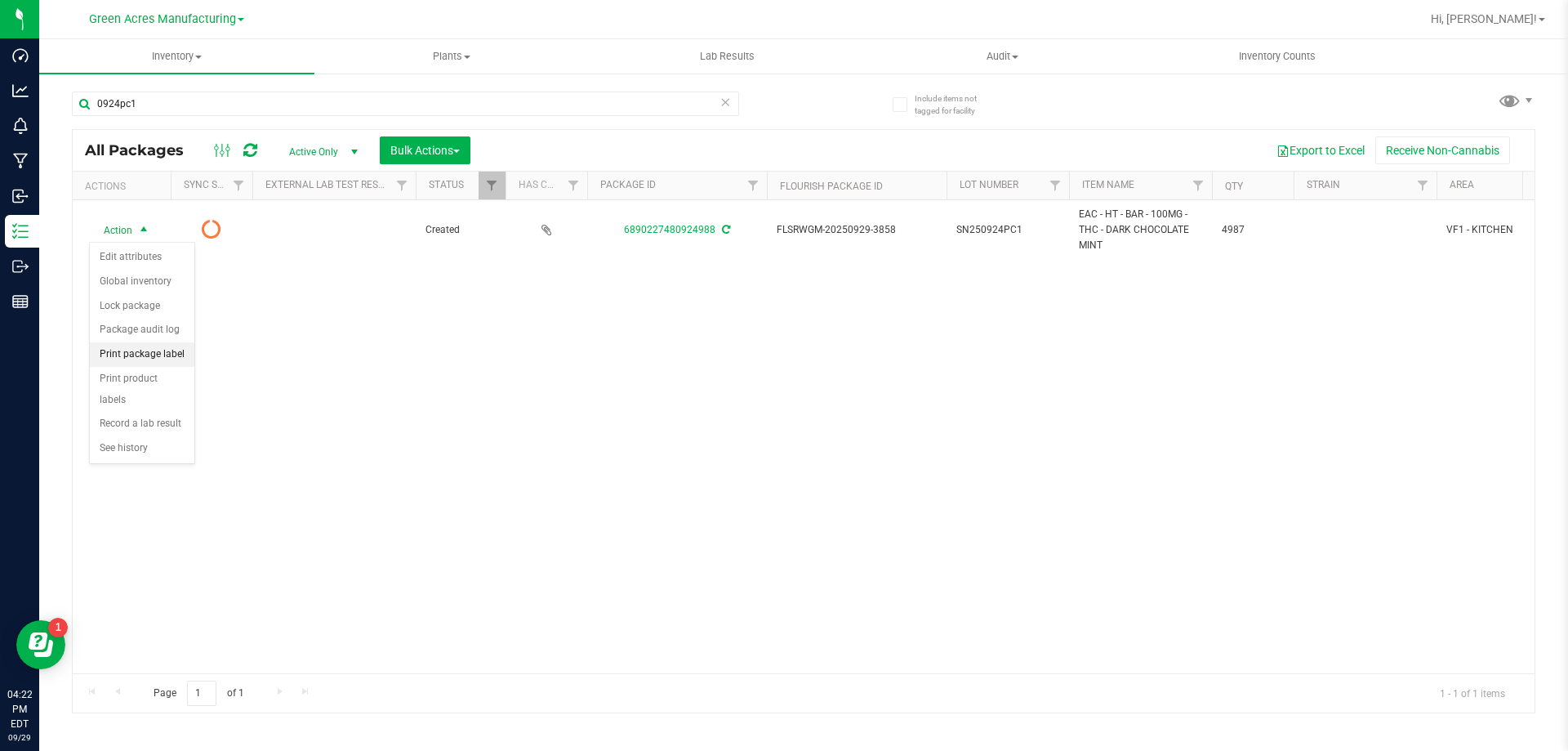
click at [142, 359] on li "Print package label" at bounding box center [142, 354] width 105 height 24
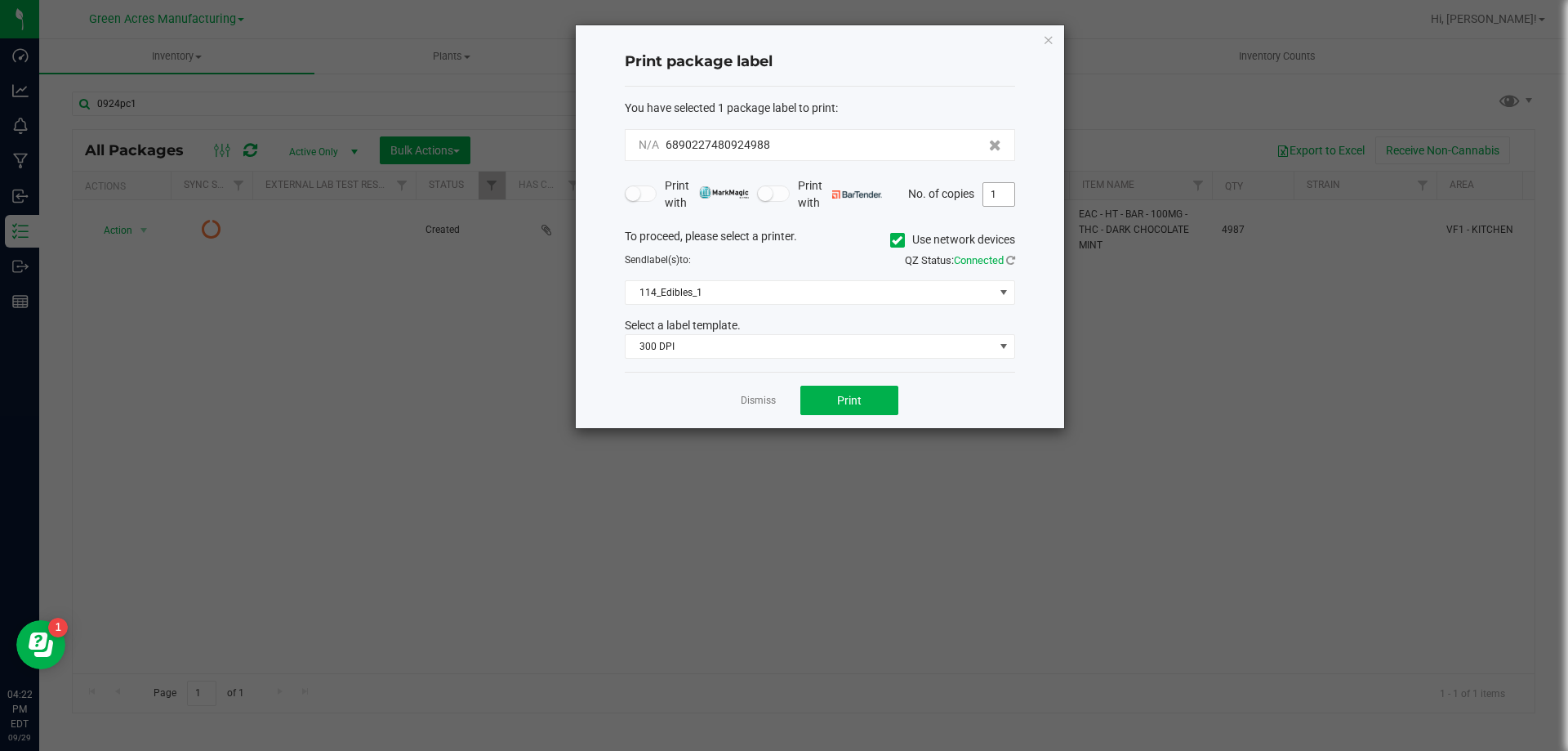
click at [1006, 199] on input "1" at bounding box center [999, 194] width 31 height 23
type input "15"
click at [828, 395] on button "Print" at bounding box center [849, 400] width 98 height 30
click at [758, 398] on link "Dismiss" at bounding box center [758, 400] width 35 height 14
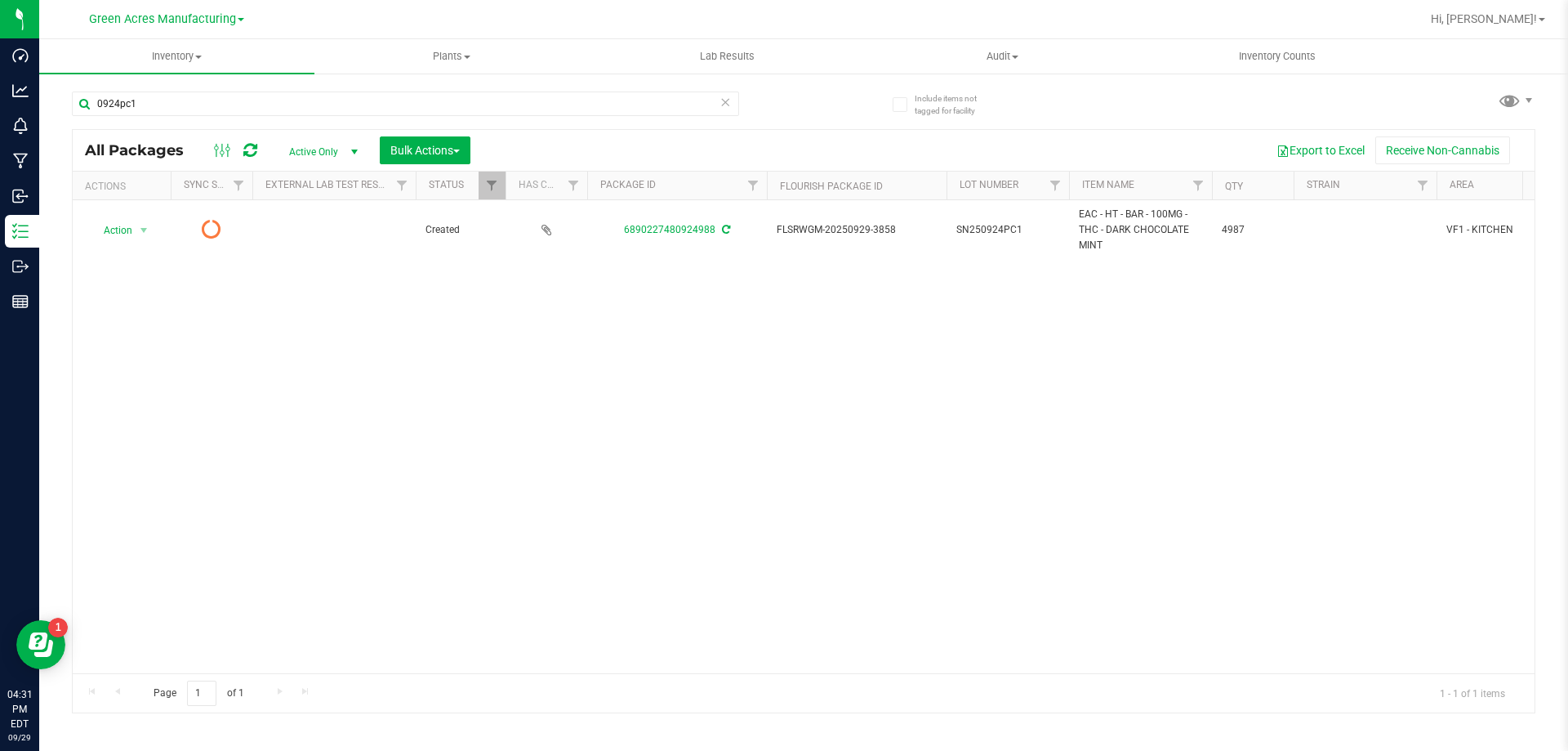
click at [252, 149] on icon at bounding box center [250, 150] width 14 height 16
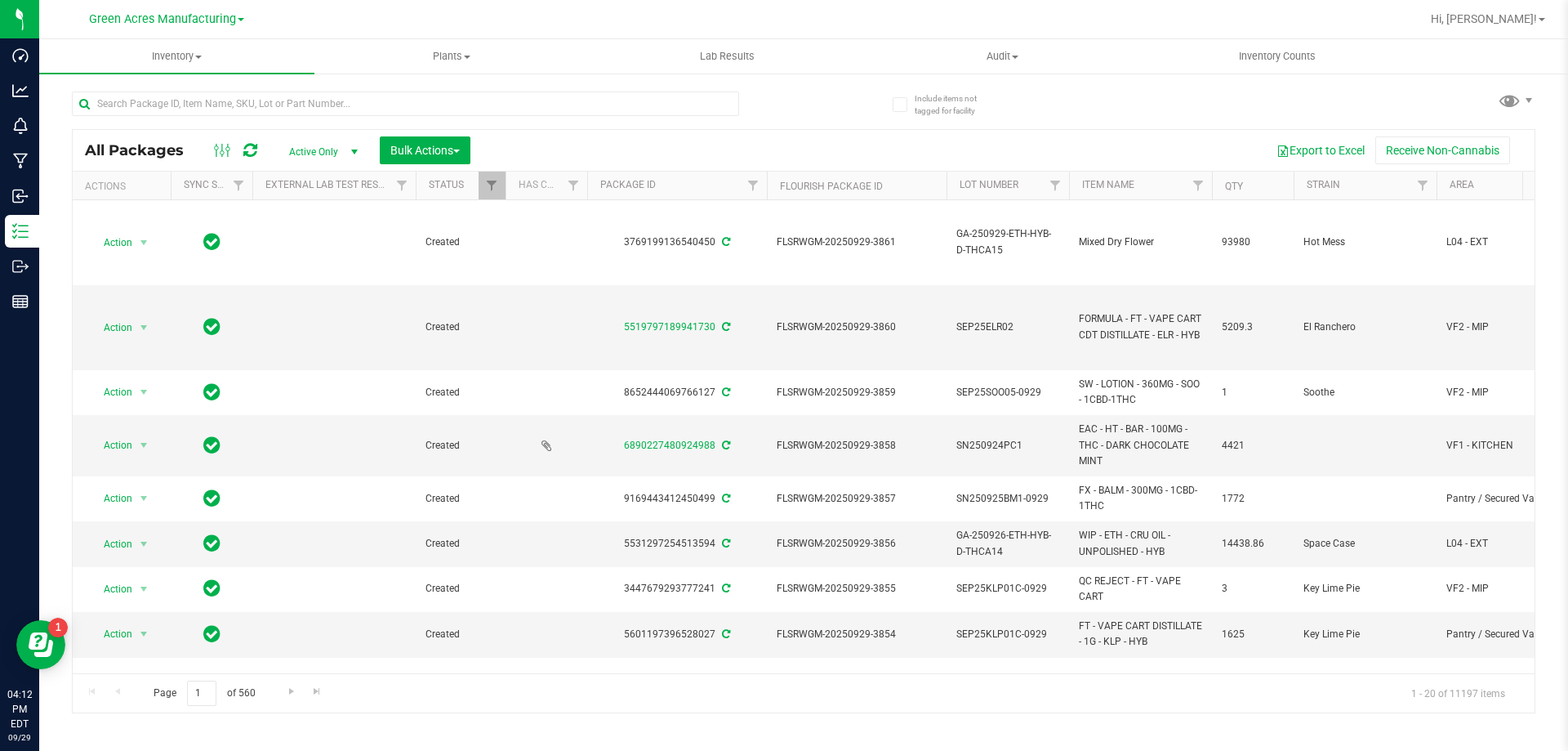
click at [339, 158] on span "Active Only" at bounding box center [320, 151] width 90 height 23
click at [299, 248] on li "All" at bounding box center [319, 250] width 88 height 24
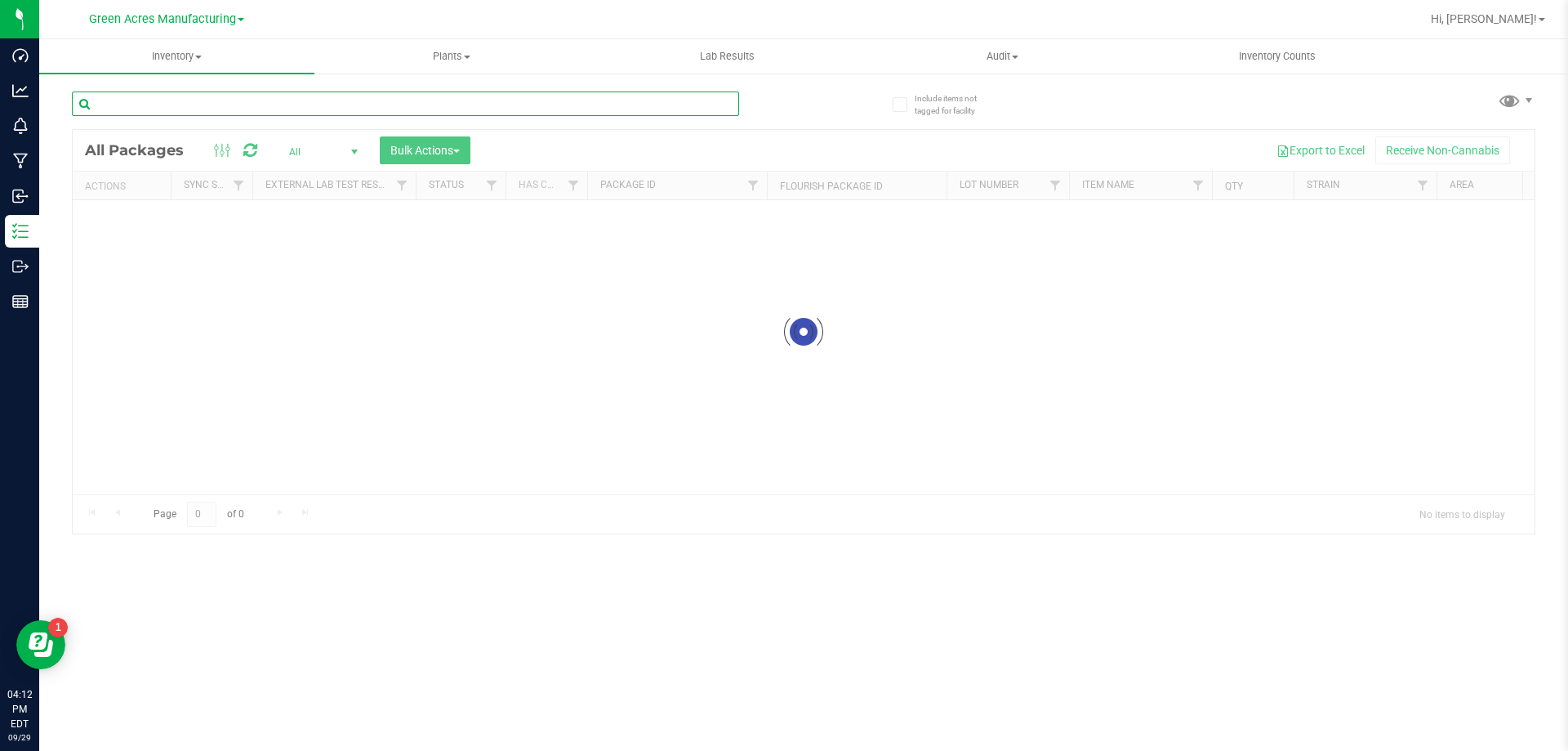
click at [204, 106] on input "text" at bounding box center [405, 103] width 667 height 24
type input "0117387039324761"
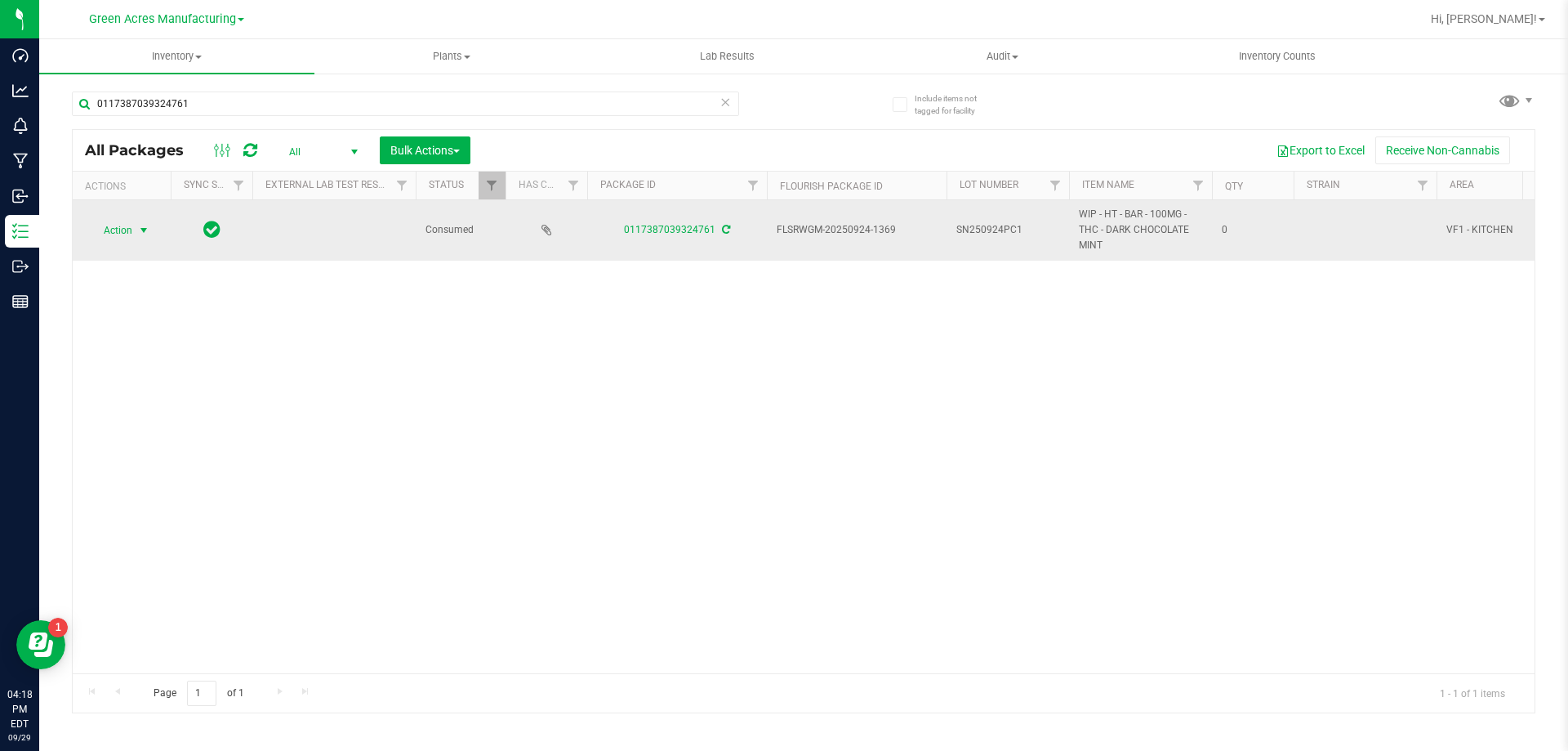
click at [112, 232] on span "Action" at bounding box center [111, 230] width 44 height 23
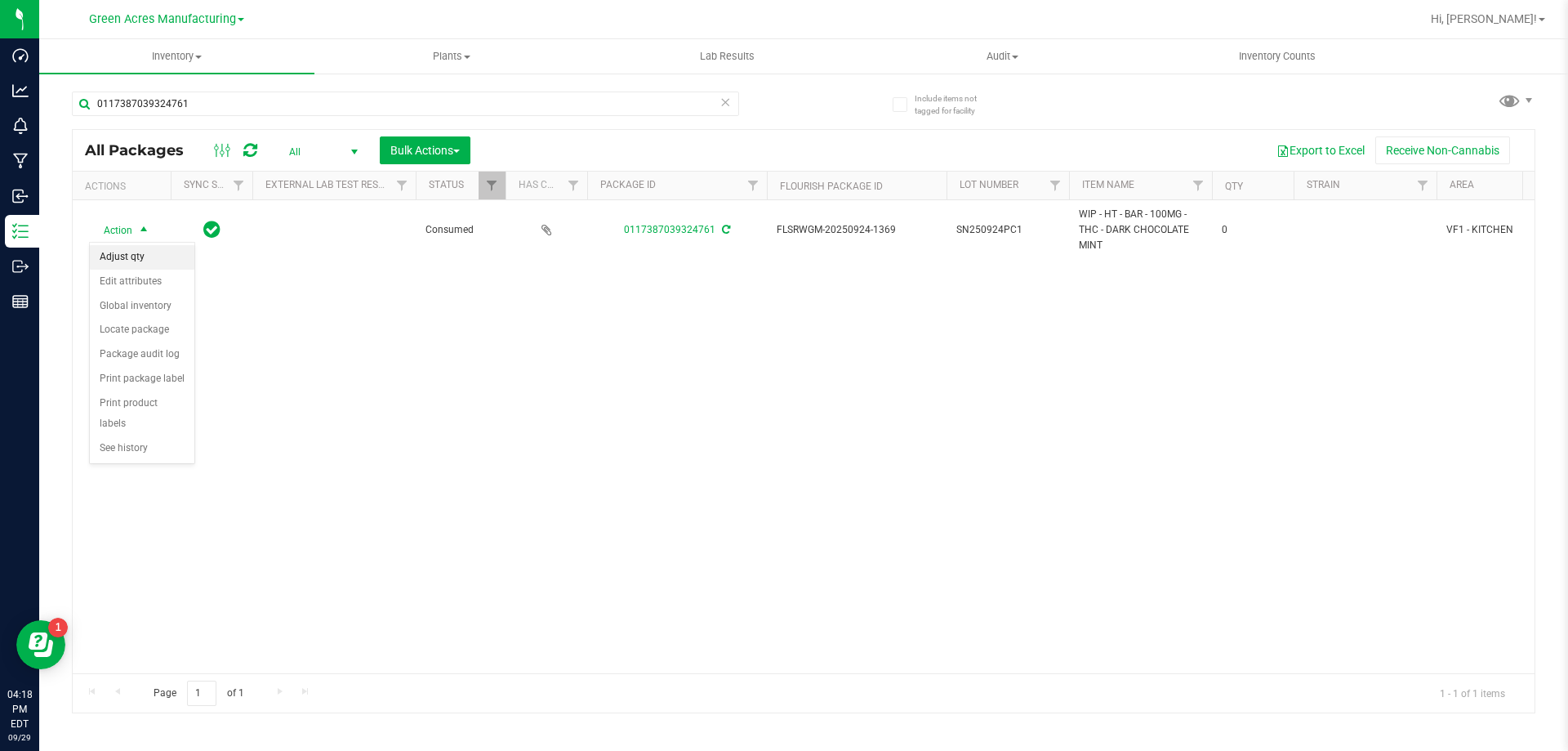
click at [132, 253] on li "Adjust qty" at bounding box center [142, 257] width 105 height 24
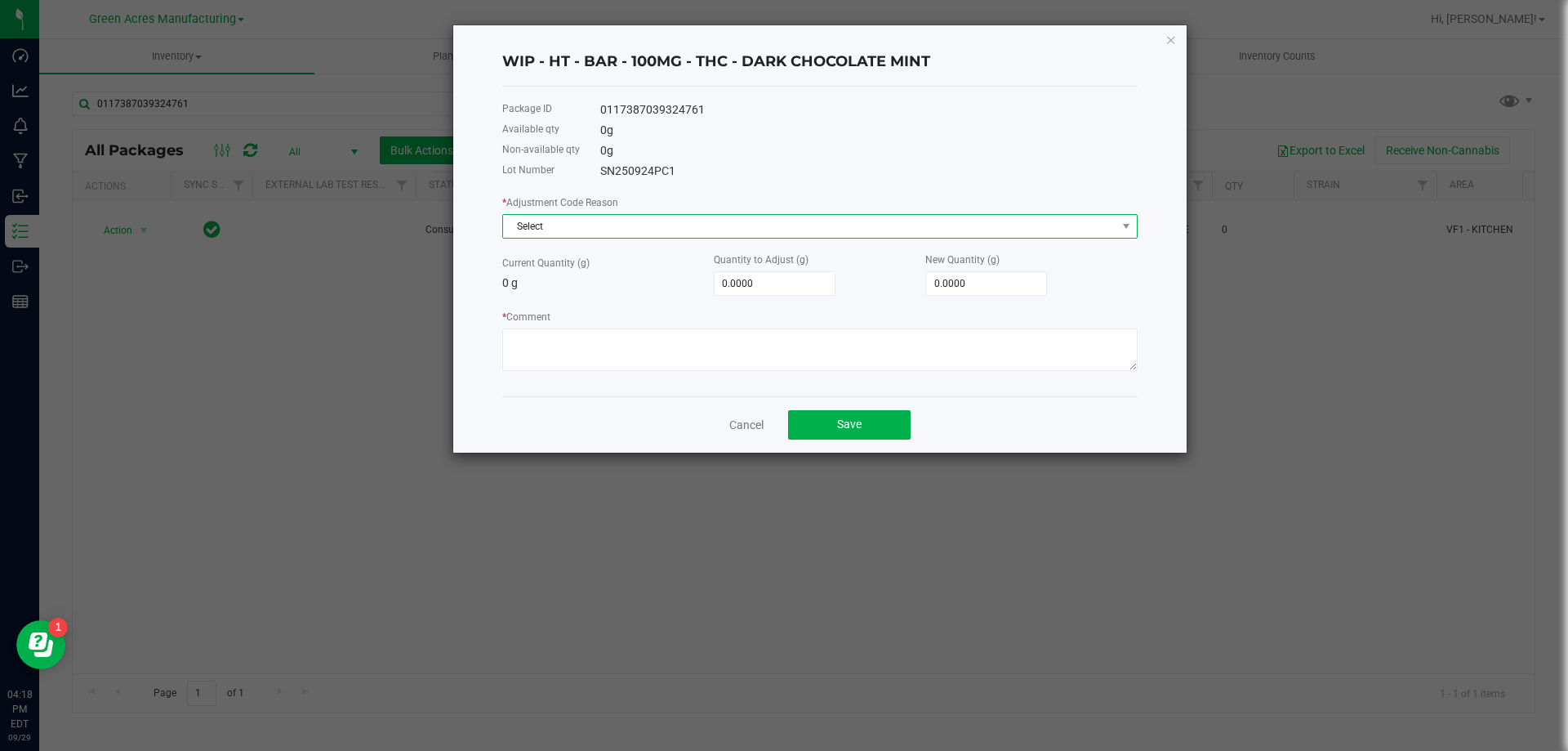
click at [732, 233] on span "Select" at bounding box center [810, 226] width 613 height 23
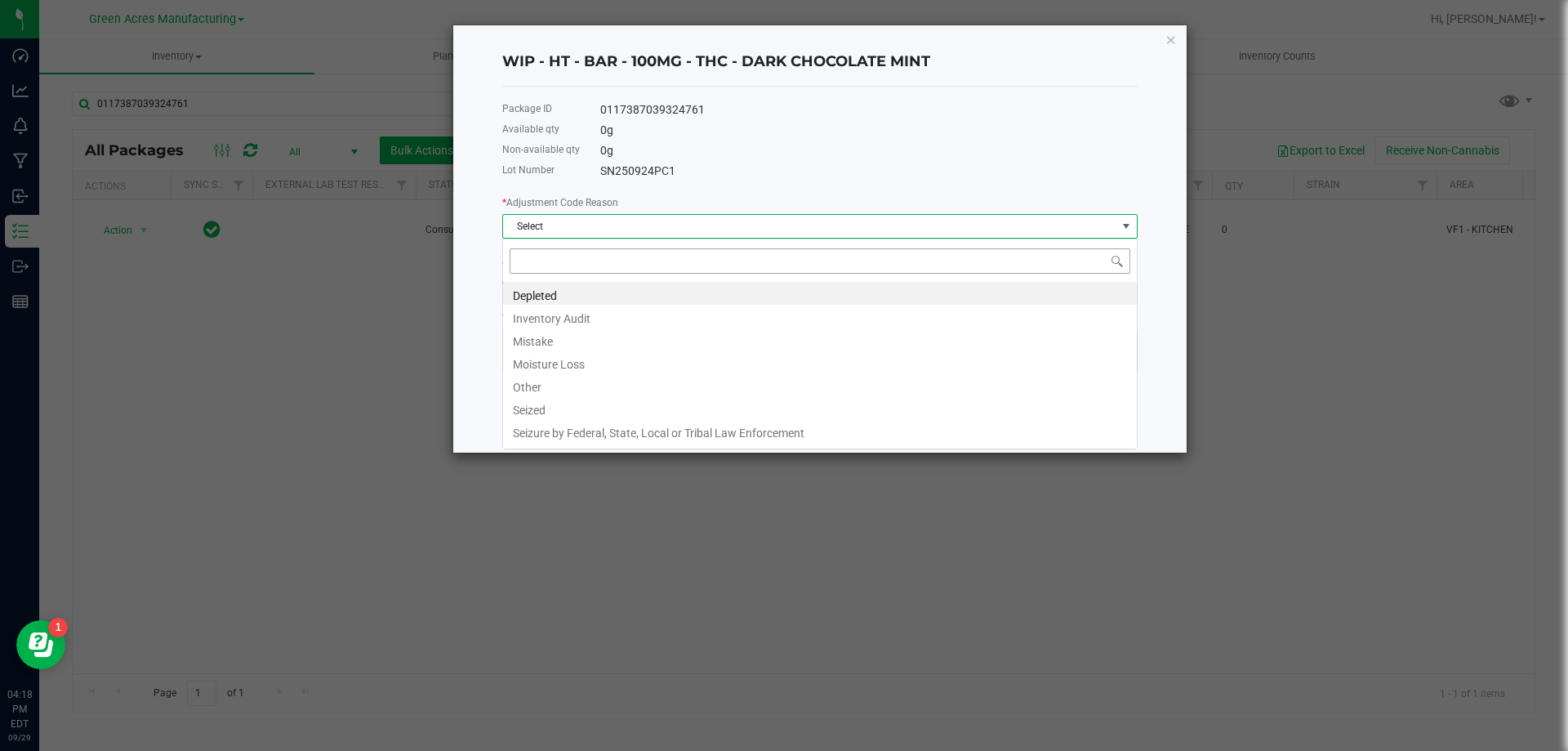
scroll to position [24, 636]
click at [567, 346] on li "Mistake" at bounding box center [820, 339] width 634 height 23
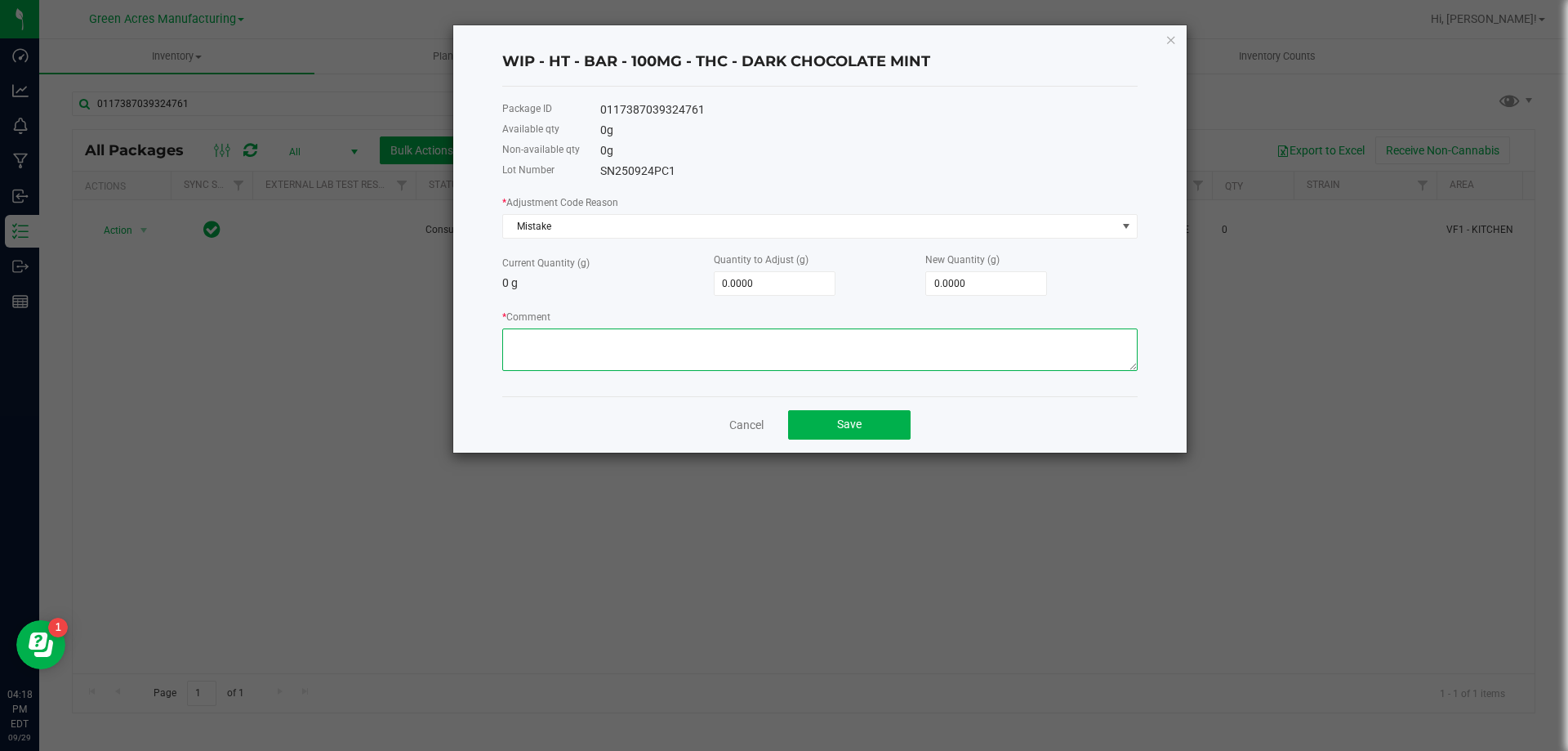
click at [578, 340] on textarea "* Comment" at bounding box center [820, 350] width 636 height 42
type textarea "Waste not accounted for."
click at [987, 287] on input "0" at bounding box center [986, 283] width 120 height 23
type input "0"
type input "2.0000"
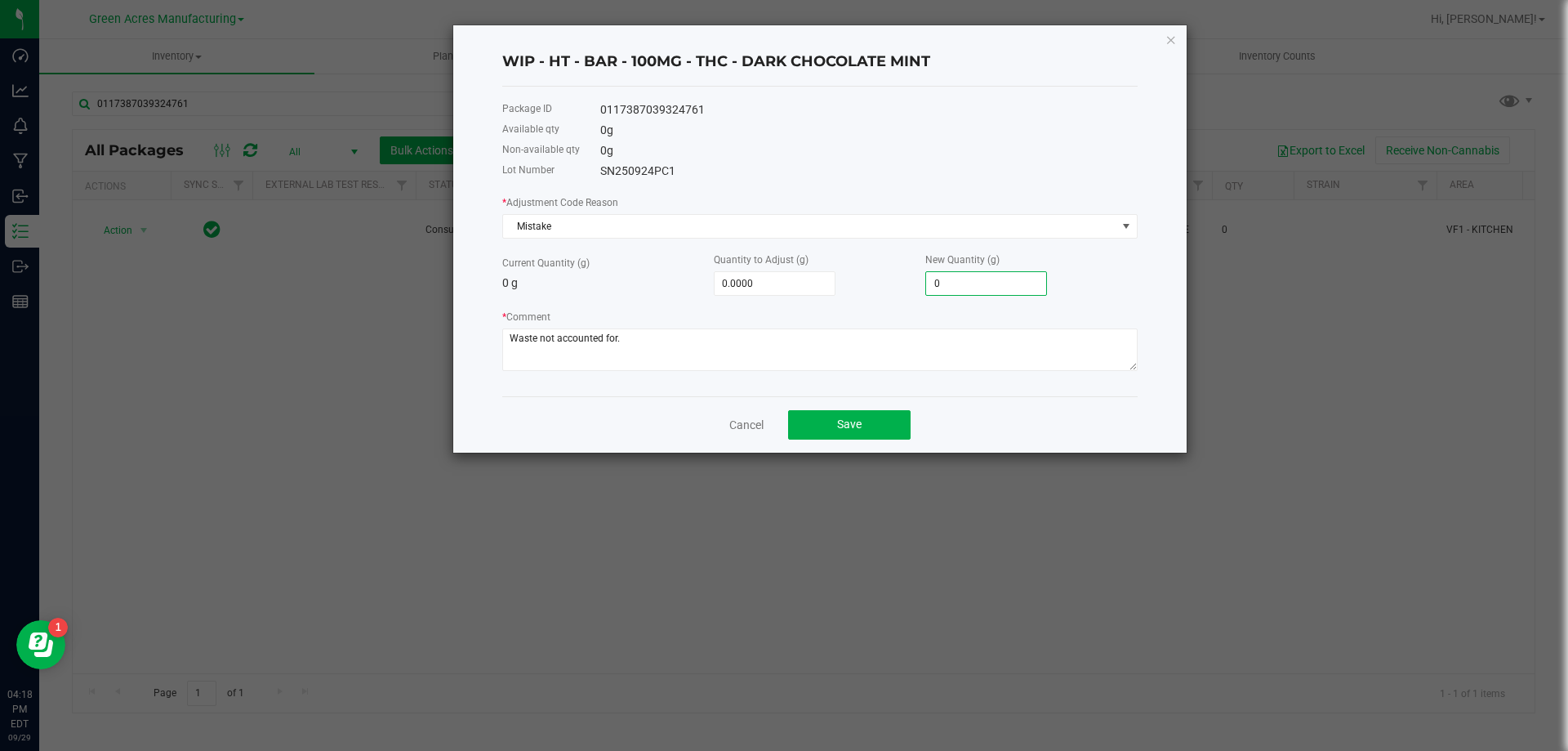
type input "2"
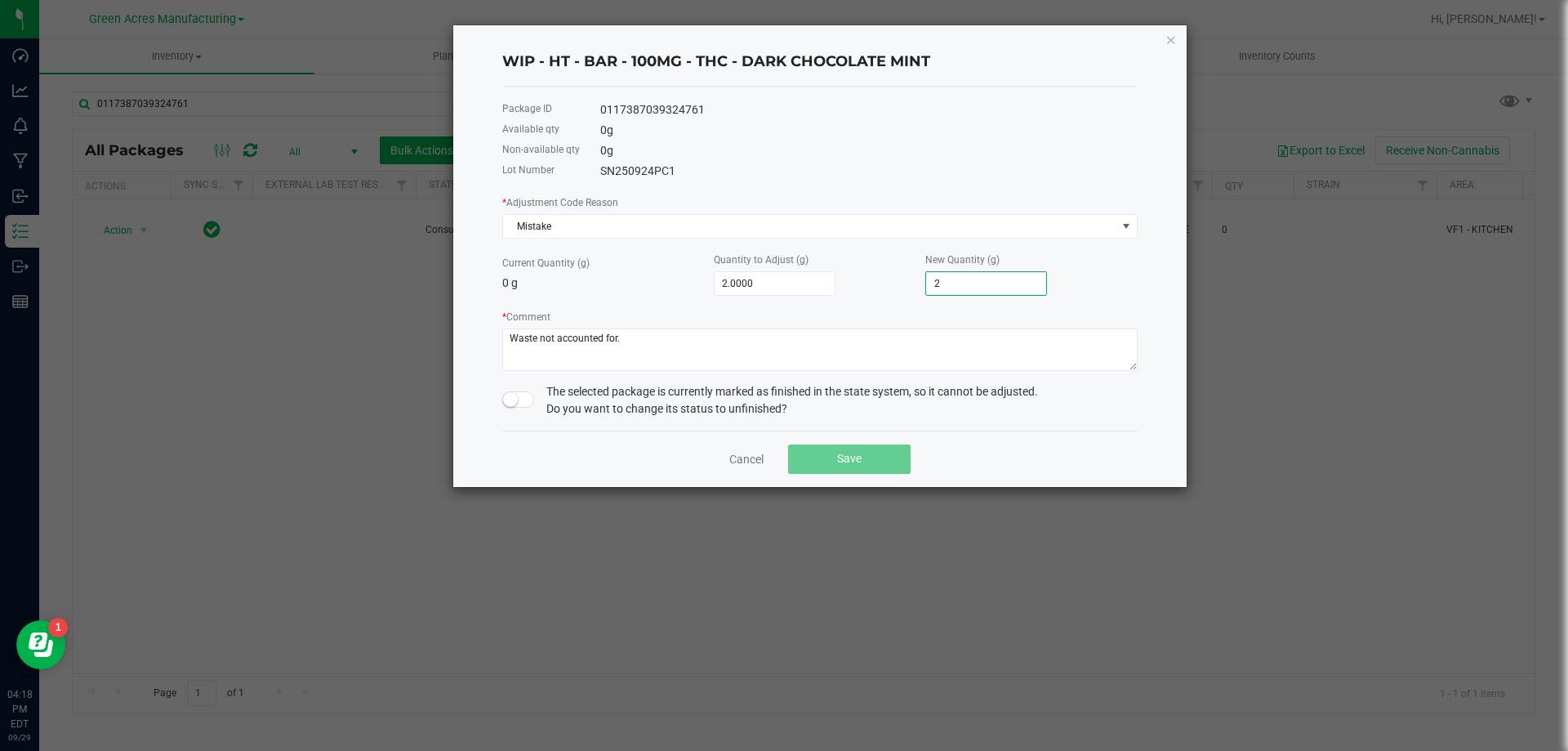
type input "21.0000"
type input "21"
type input "214.0000"
type input "214"
type input "2,147.0000"
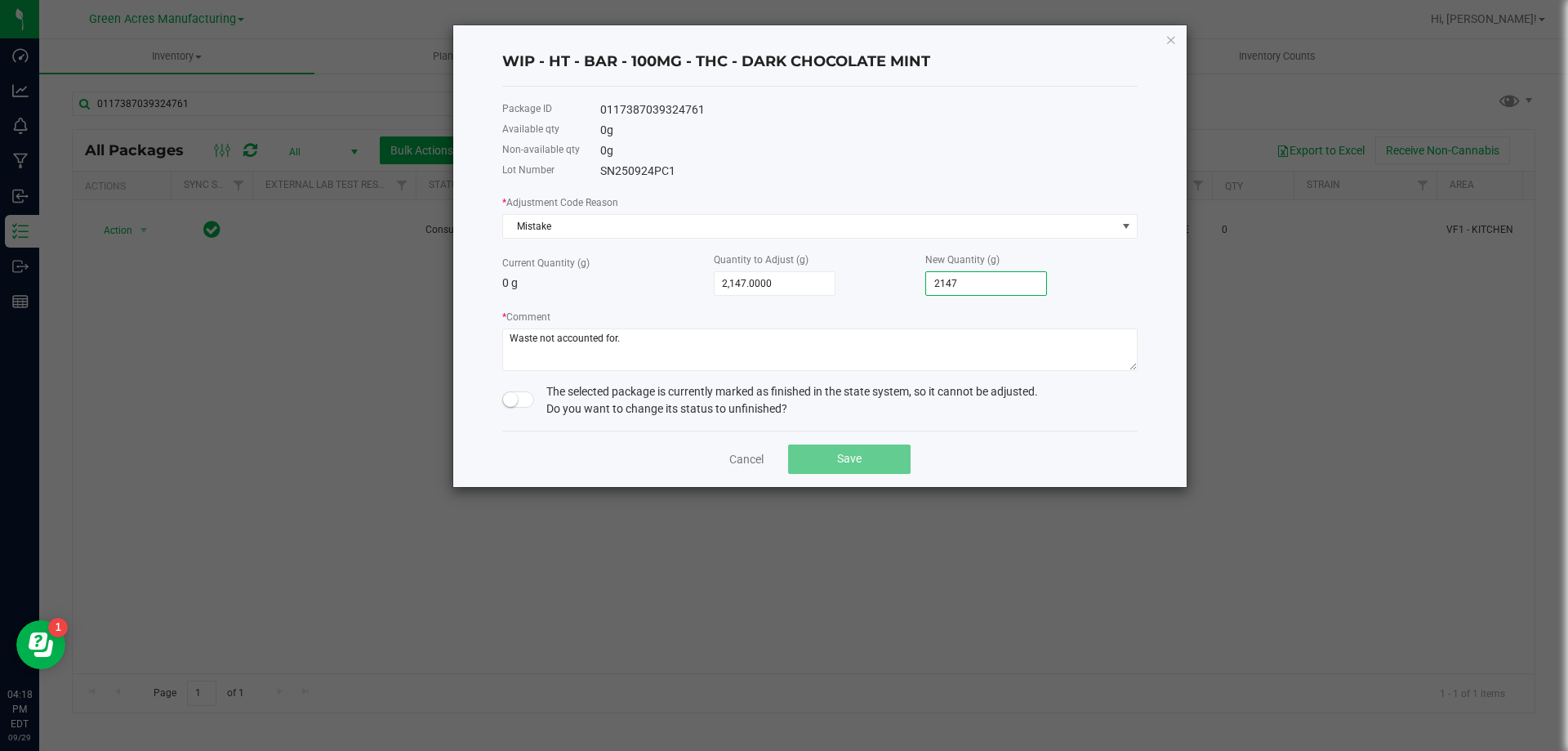
type input "2,147.0000"
click at [507, 397] on small at bounding box center [510, 399] width 14 height 14
click at [855, 464] on span "Save" at bounding box center [849, 458] width 24 height 13
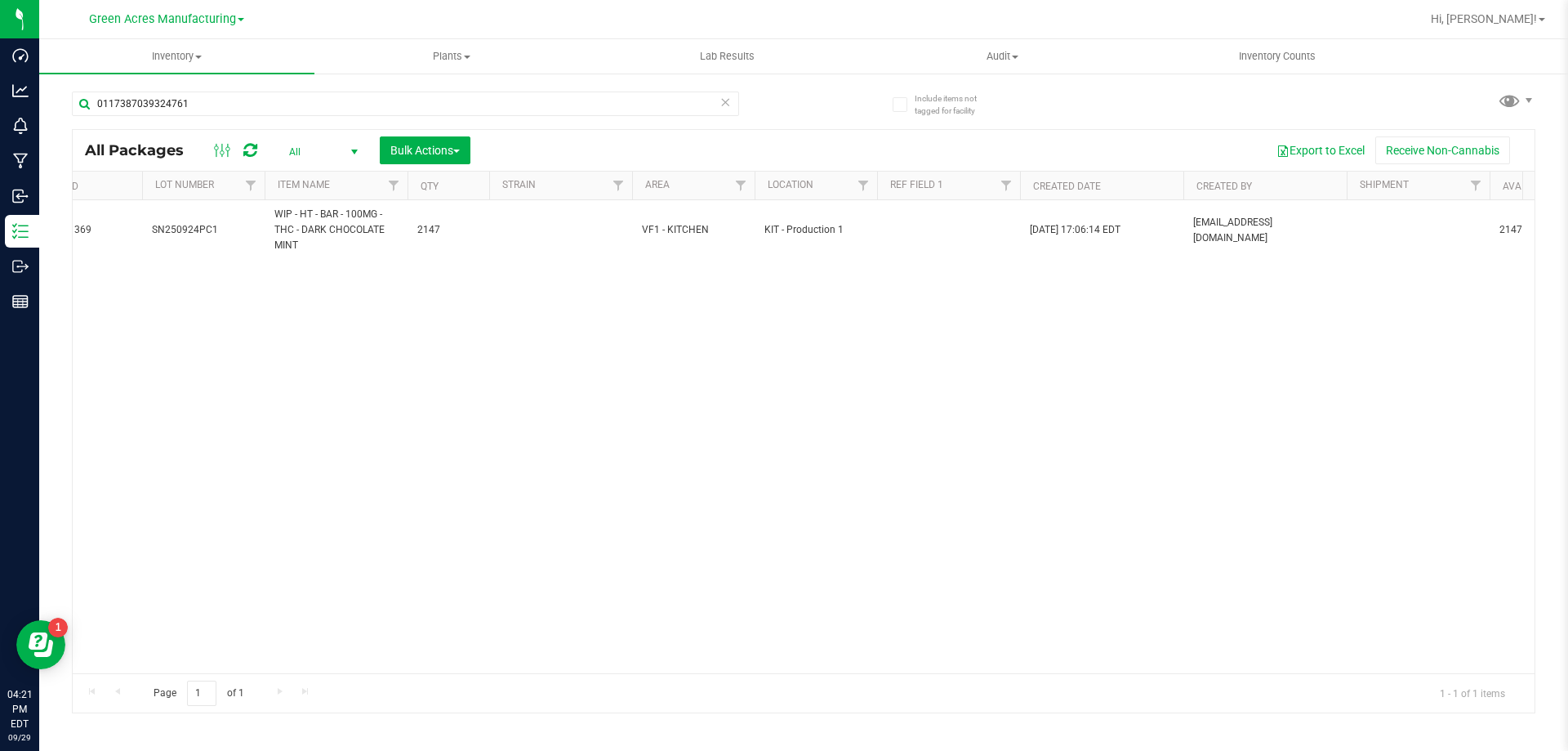
scroll to position [0, 868]
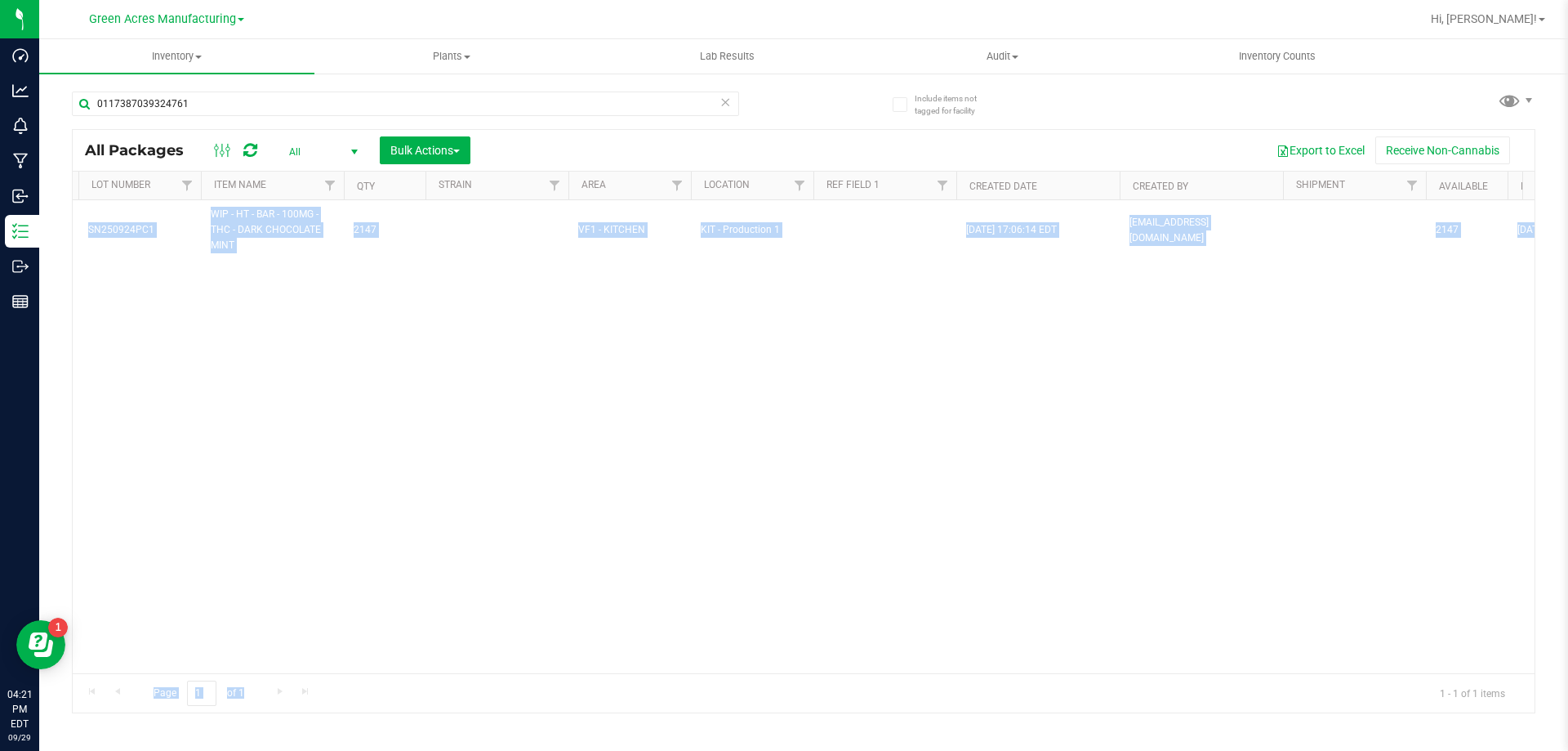
drag, startPoint x: 780, startPoint y: 680, endPoint x: 1019, endPoint y: 663, distance: 239.6
click at [1019, 663] on div "All Packages All Active Only Lab Samples Locked All External Internal Bulk Acti…" at bounding box center [803, 422] width 1463 height 585
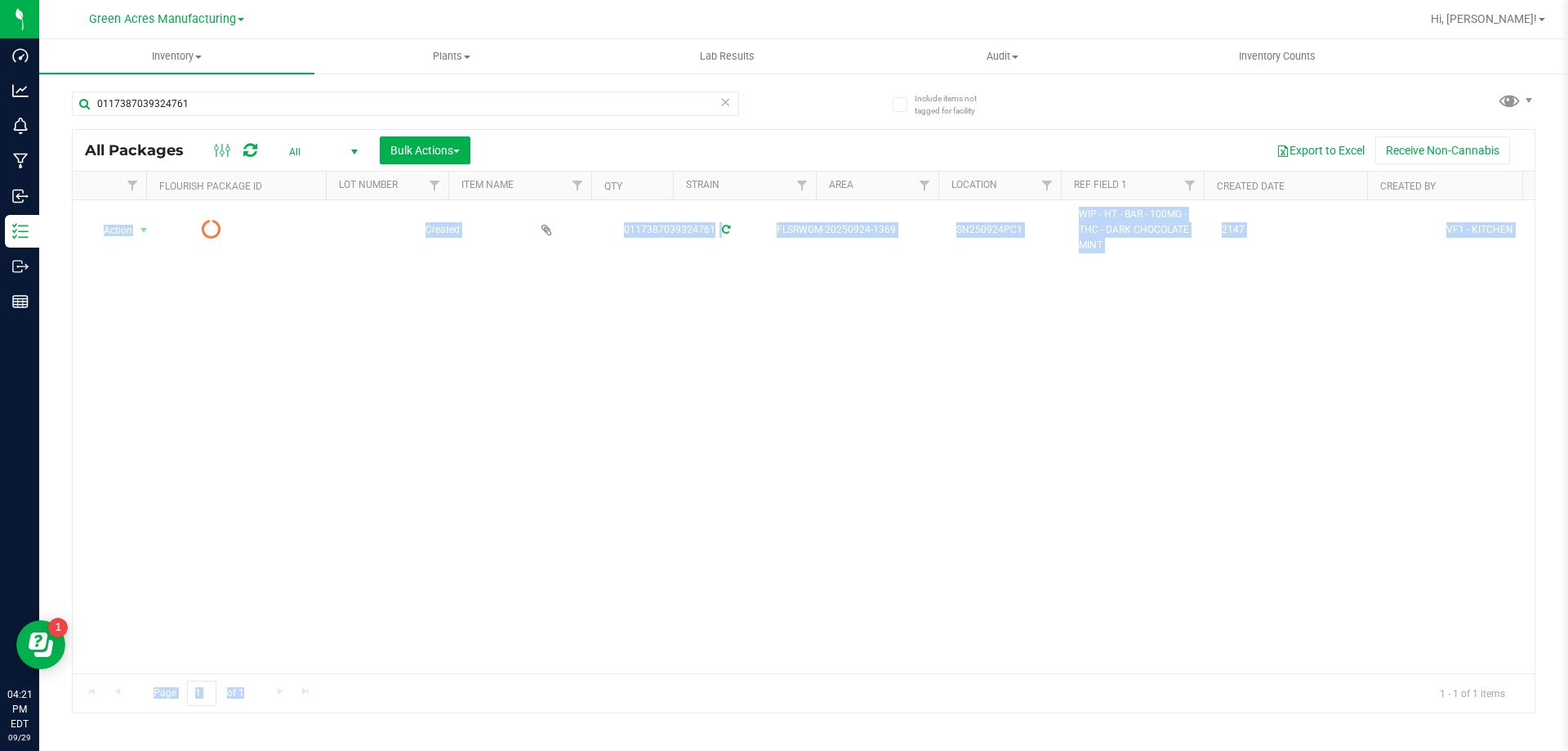
scroll to position [0, 0]
click at [496, 429] on div "Action Action Edit attributes Global inventory Lock package Package audit log P…" at bounding box center [804, 437] width 1462 height 473
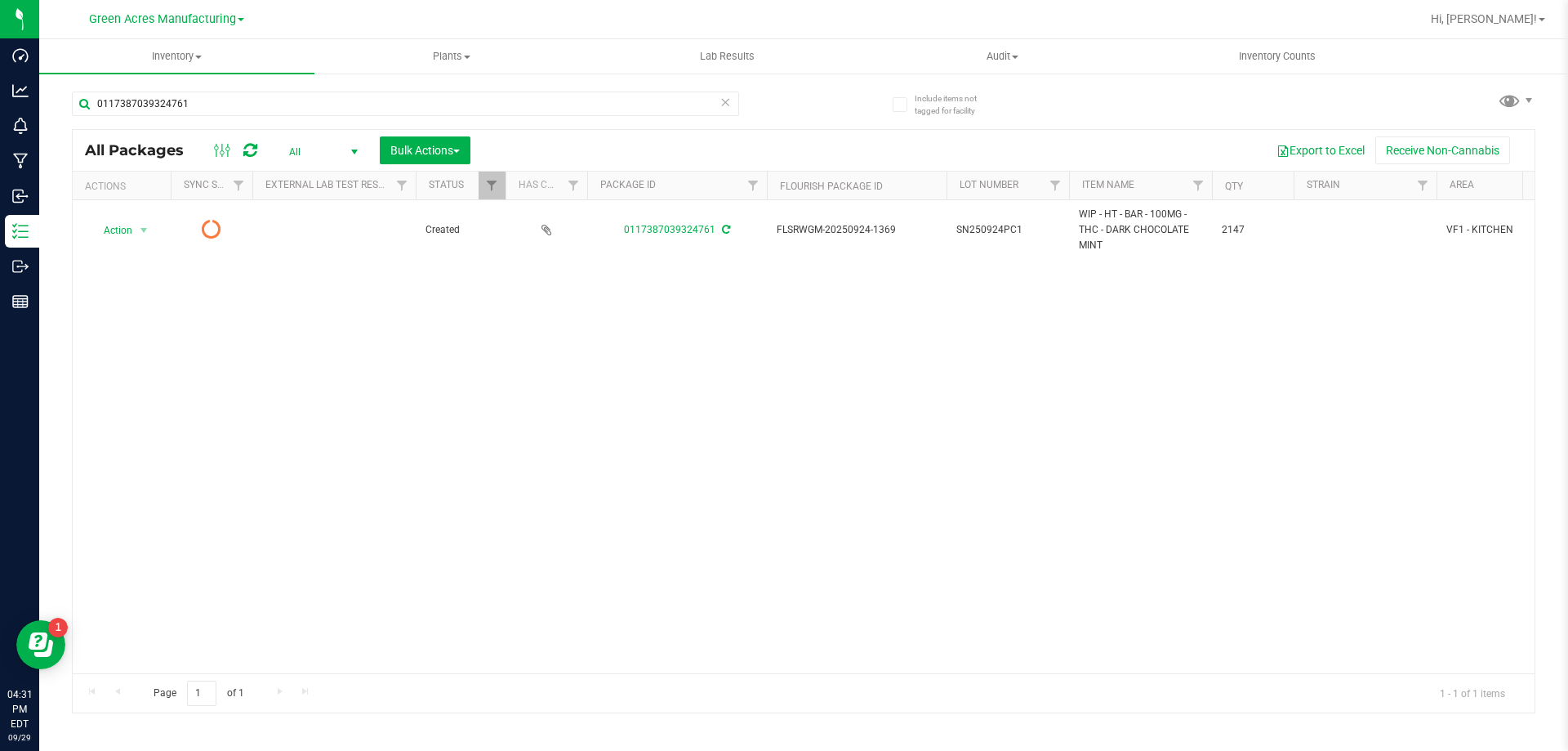
click at [251, 147] on icon at bounding box center [250, 150] width 14 height 16
